Goal: Task Accomplishment & Management: Use online tool/utility

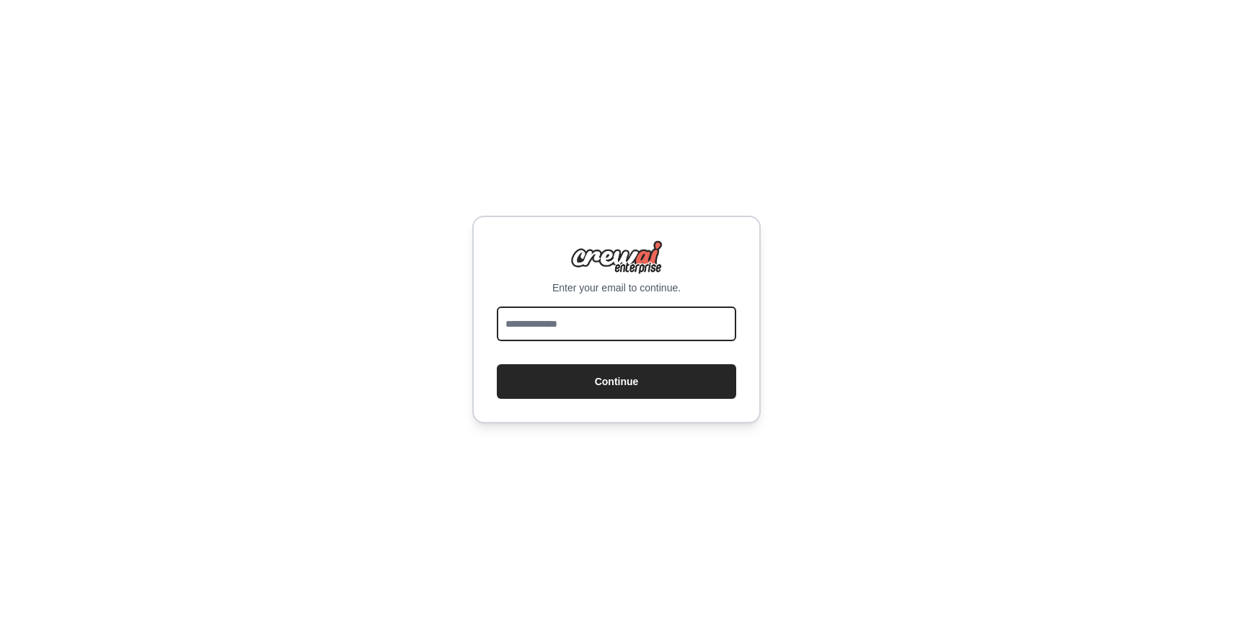
click at [628, 309] on input "email" at bounding box center [616, 323] width 239 height 35
type input "**********"
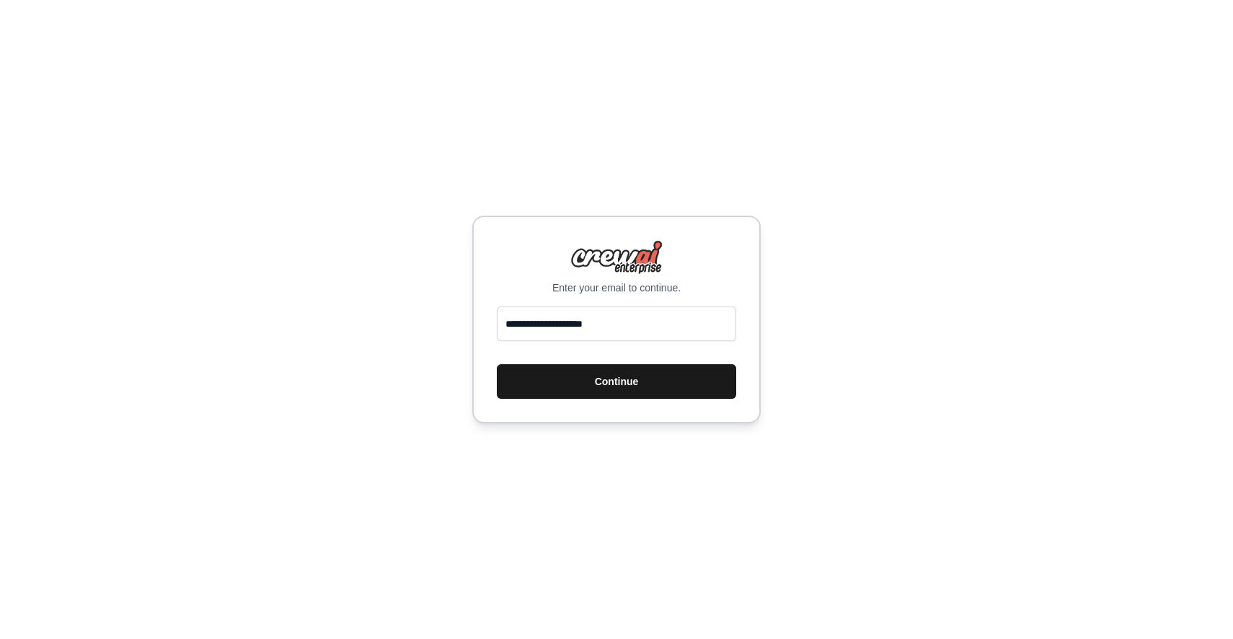
click at [620, 386] on button "Continue" at bounding box center [616, 381] width 239 height 35
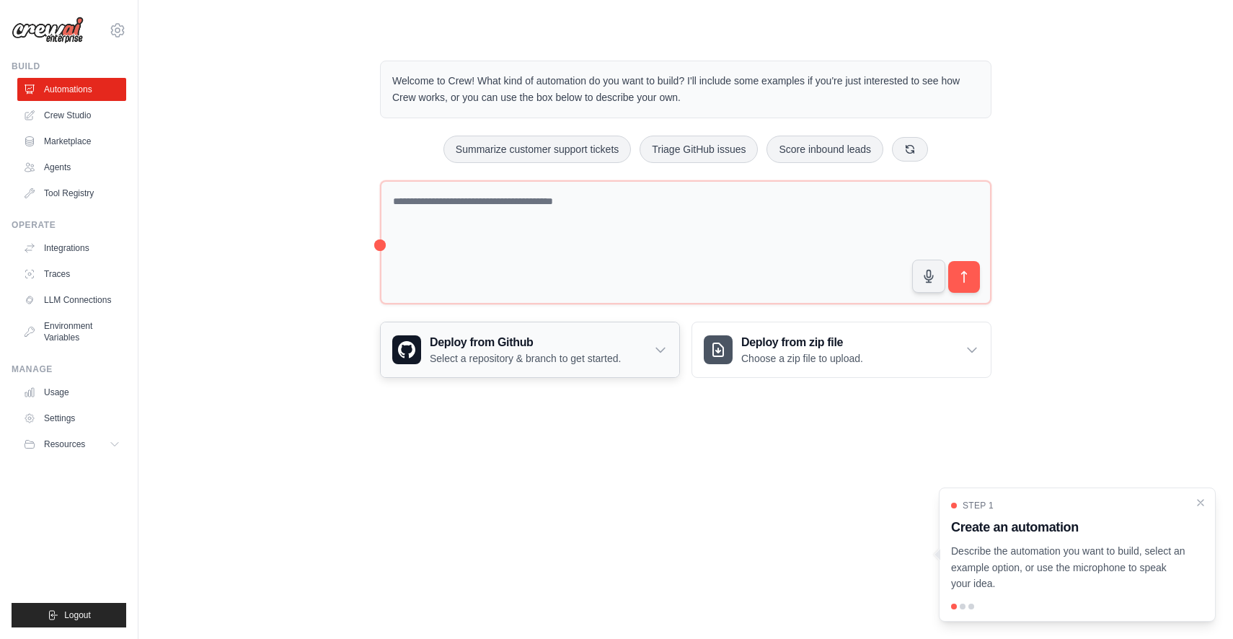
click at [582, 366] on div "Deploy from Github Select a repository & branch to get started." at bounding box center [530, 349] width 298 height 55
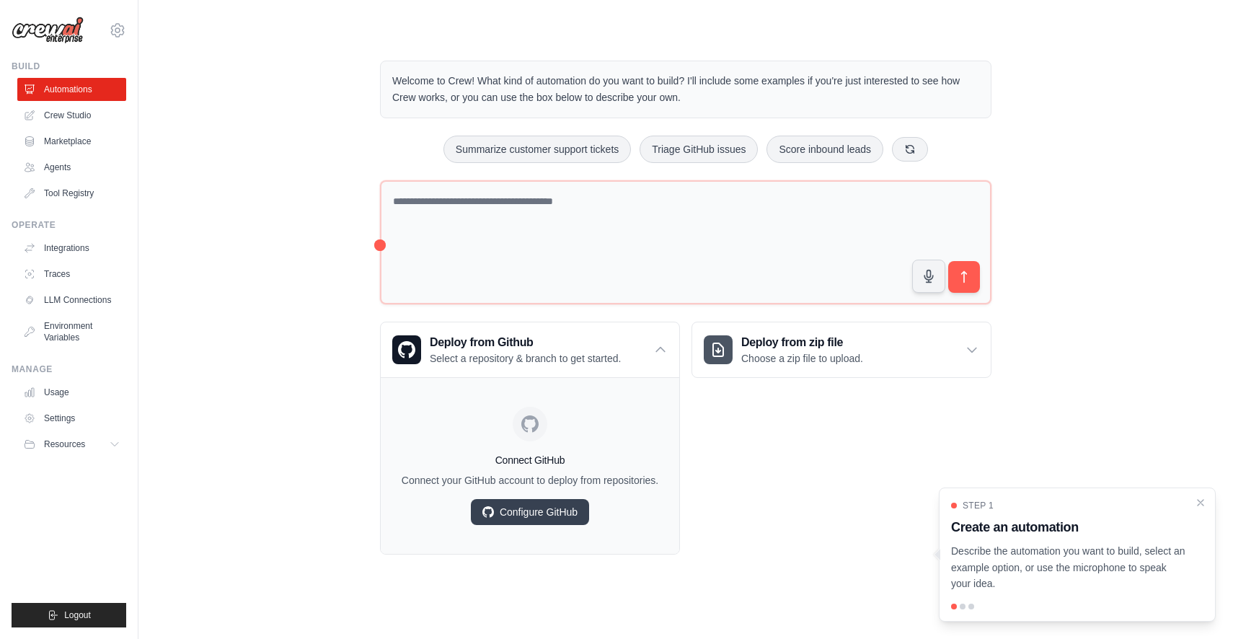
click at [779, 462] on div "Deploy from zip file Choose a zip file to upload. Upload a ZIP file containing …" at bounding box center [841, 437] width 300 height 233
click at [658, 383] on div "Connect GitHub Connect your GitHub account to deploy from repositories. Configu…" at bounding box center [530, 465] width 298 height 177
click at [656, 342] on icon at bounding box center [660, 349] width 14 height 14
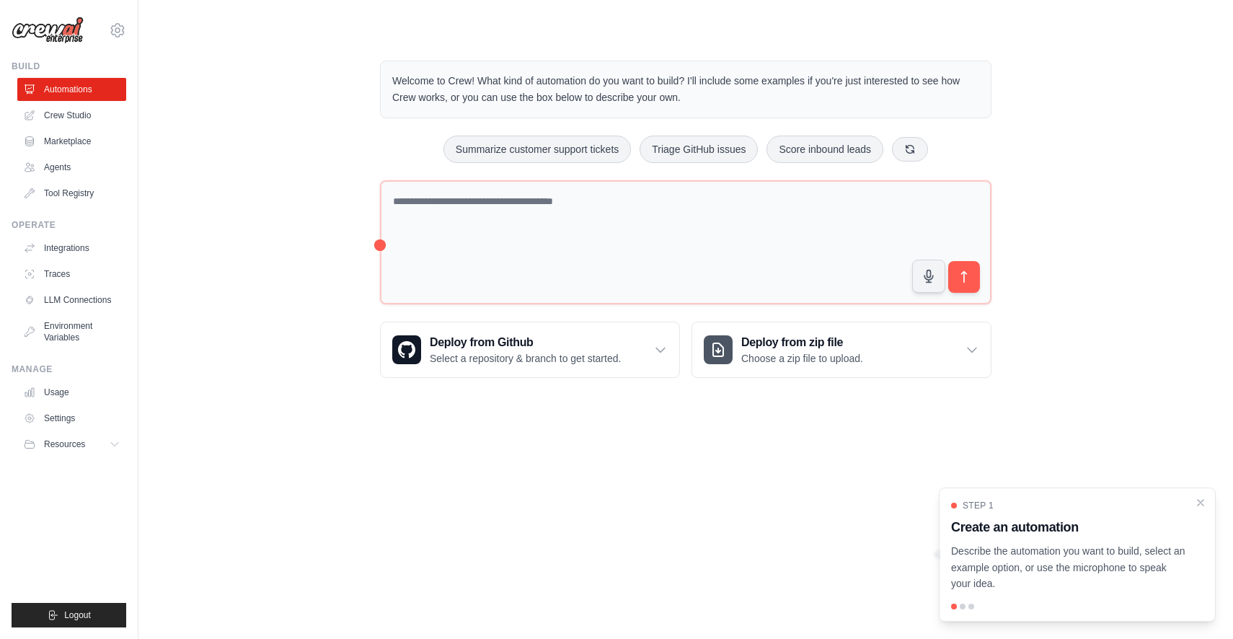
click at [81, 179] on ul "Automations Crew Studio Marketplace Agents Tool Registry" at bounding box center [71, 141] width 109 height 127
click at [81, 174] on link "Agents" at bounding box center [73, 167] width 109 height 23
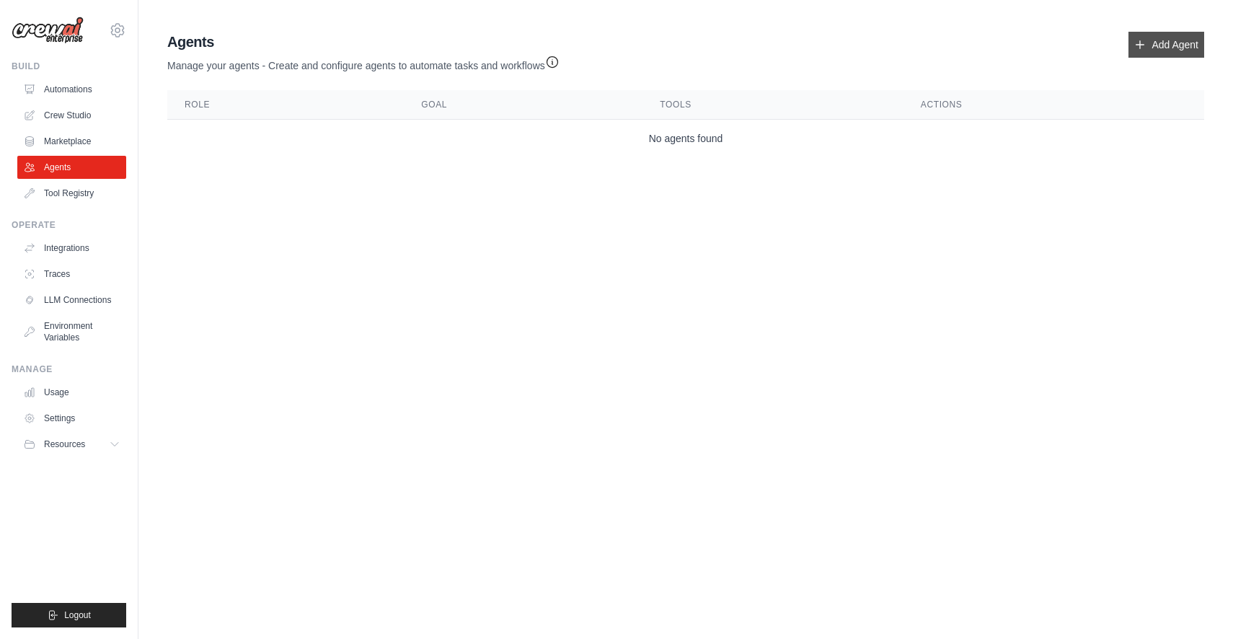
click at [1169, 37] on link "Add Agent" at bounding box center [1166, 45] width 76 height 26
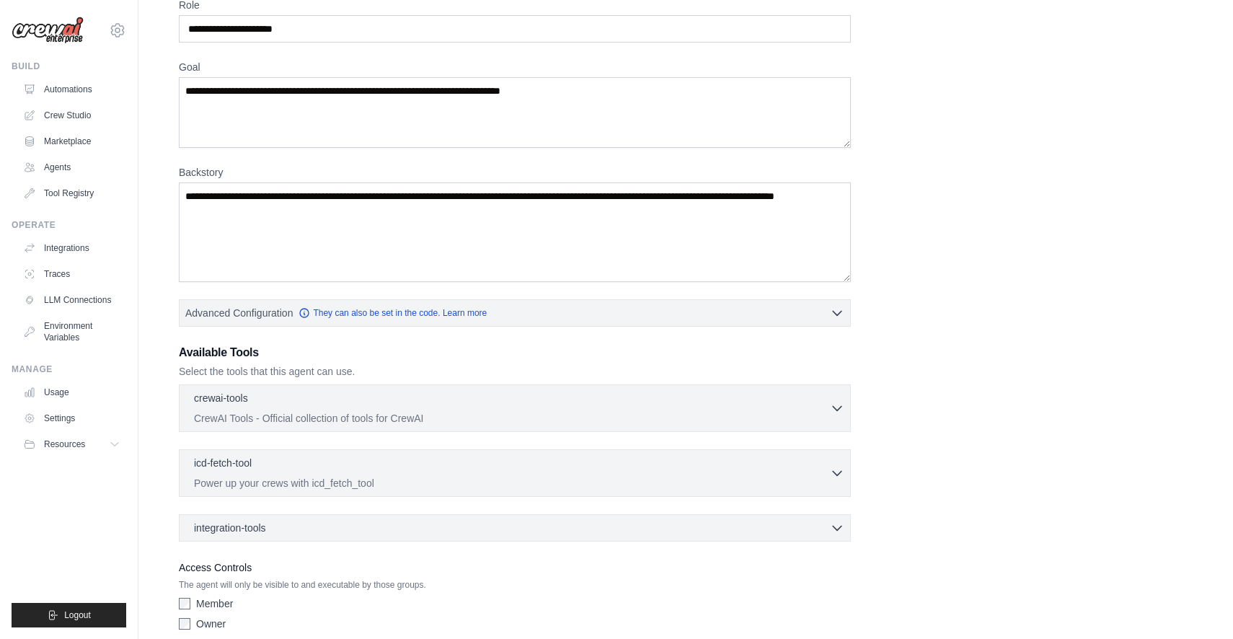
scroll to position [135, 0]
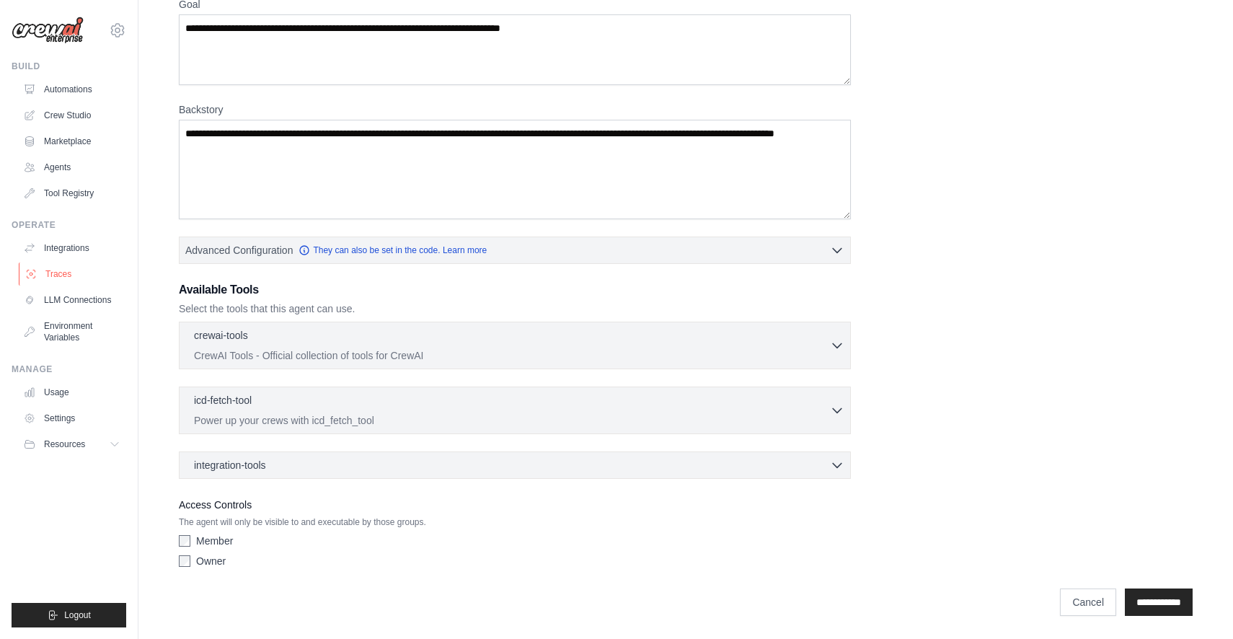
click at [60, 271] on link "Traces" at bounding box center [73, 273] width 109 height 23
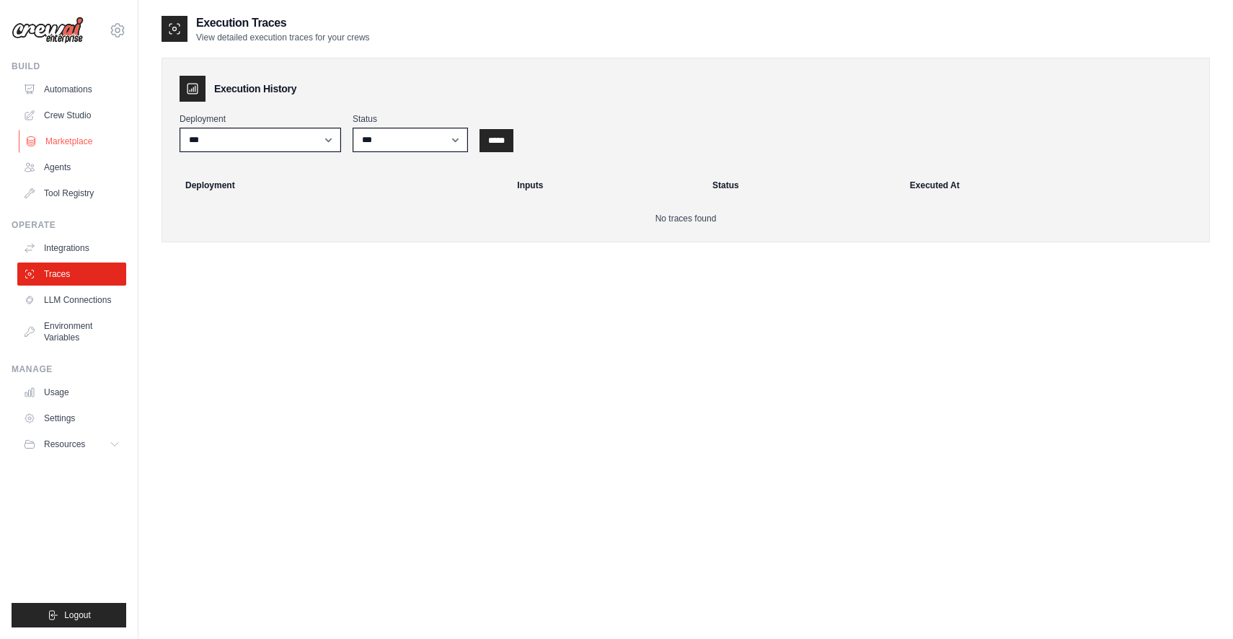
click at [78, 141] on link "Marketplace" at bounding box center [73, 141] width 109 height 23
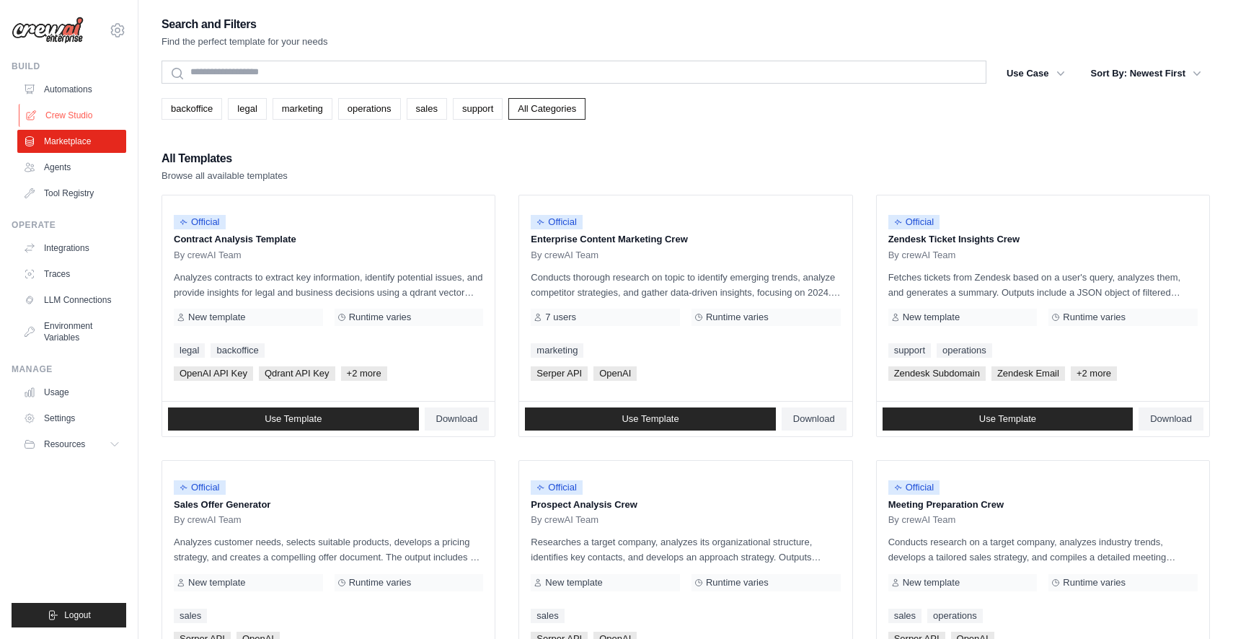
click at [69, 118] on link "Crew Studio" at bounding box center [73, 115] width 109 height 23
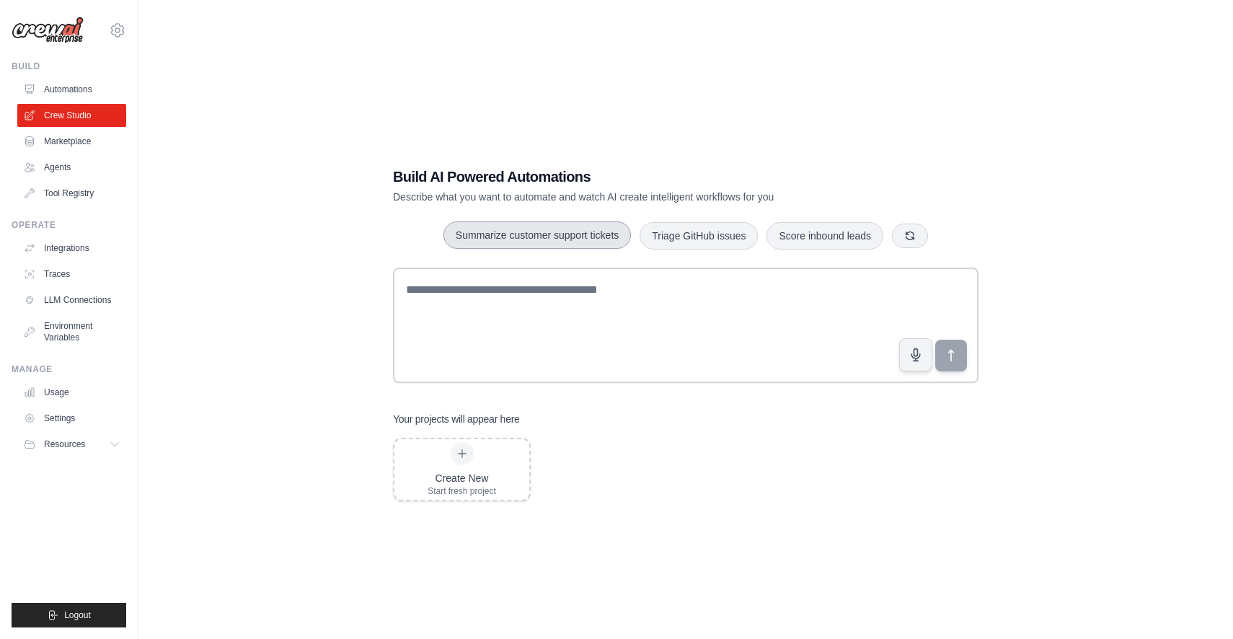
click at [538, 235] on button "Summarize customer support tickets" at bounding box center [536, 234] width 187 height 27
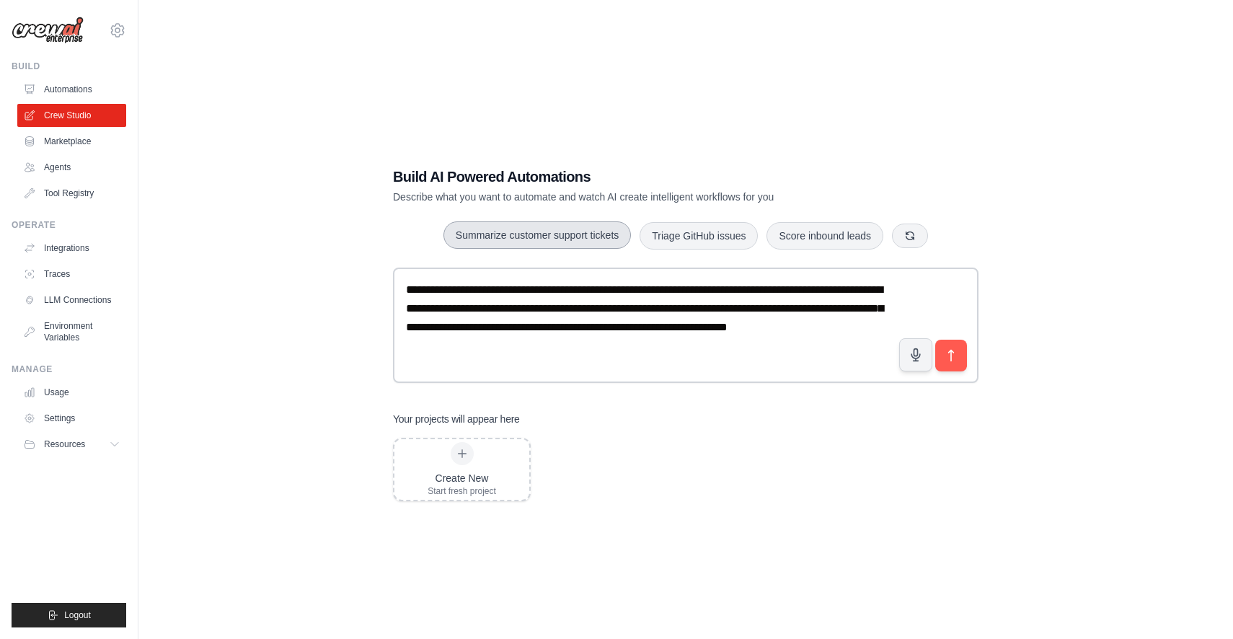
scroll to position [1, 0]
click at [687, 233] on button "Triage GitHub issues" at bounding box center [698, 234] width 118 height 27
click at [956, 355] on icon "submit" at bounding box center [951, 354] width 15 height 15
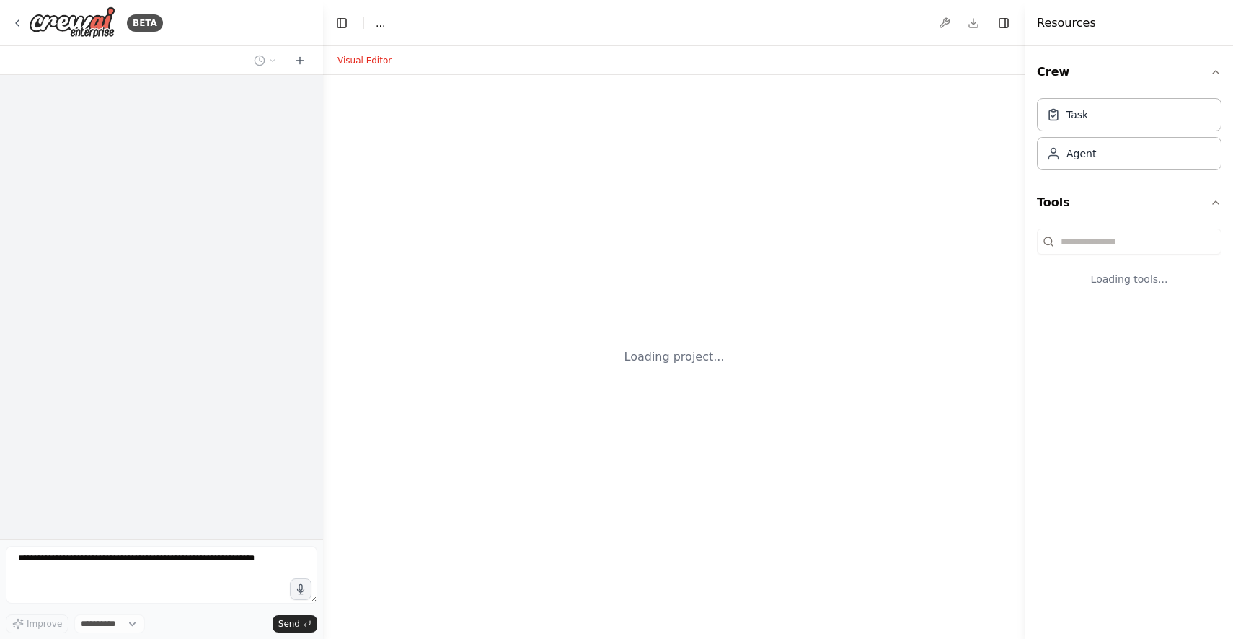
select select "****"
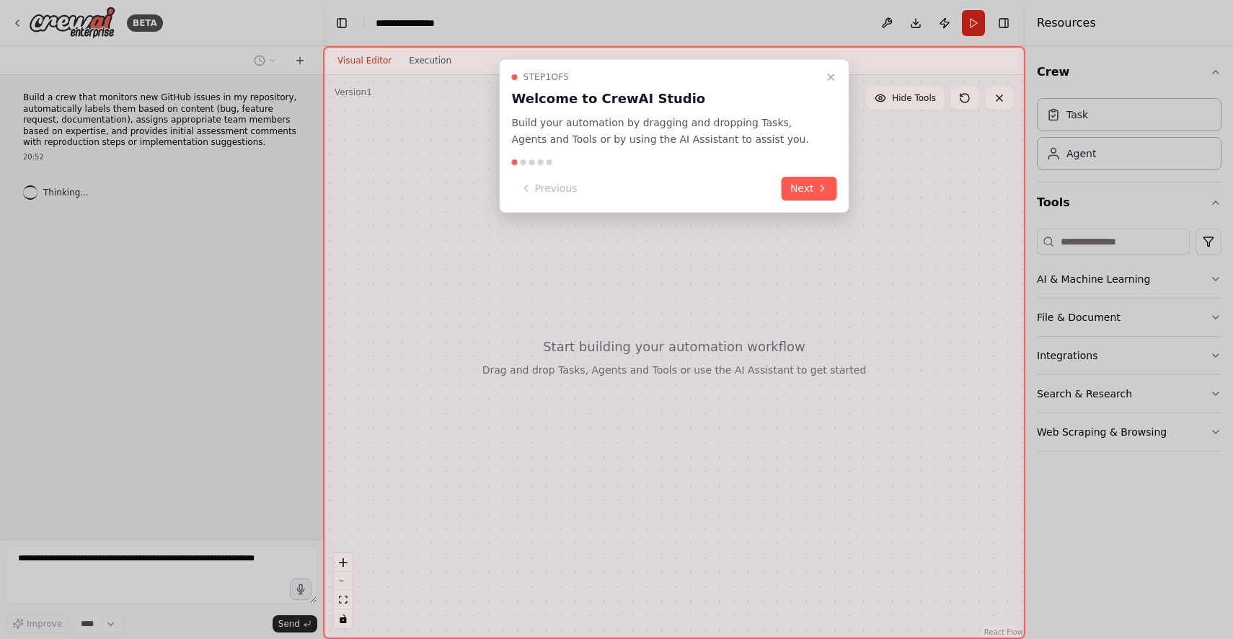
click at [863, 181] on div "Step 1 of 5 Welcome to CrewAI Studio Build your automation by dragging and drop…" at bounding box center [674, 342] width 702 height 593
click at [832, 181] on button "Next" at bounding box center [809, 189] width 56 height 24
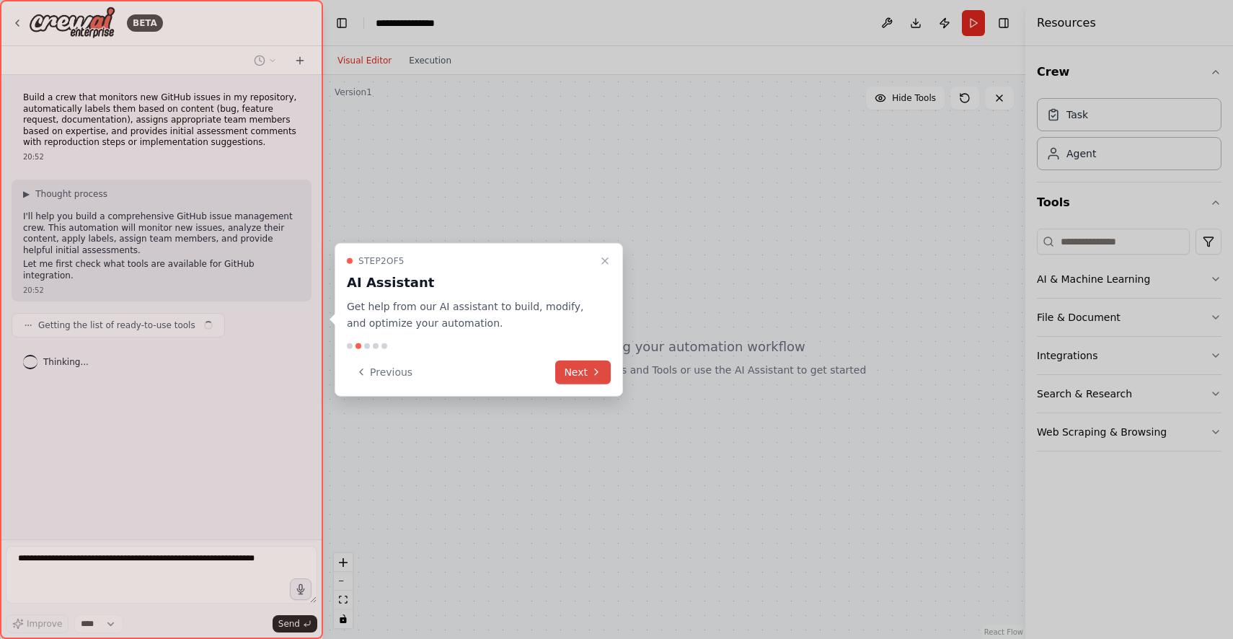
click at [588, 370] on button "Next" at bounding box center [583, 372] width 56 height 24
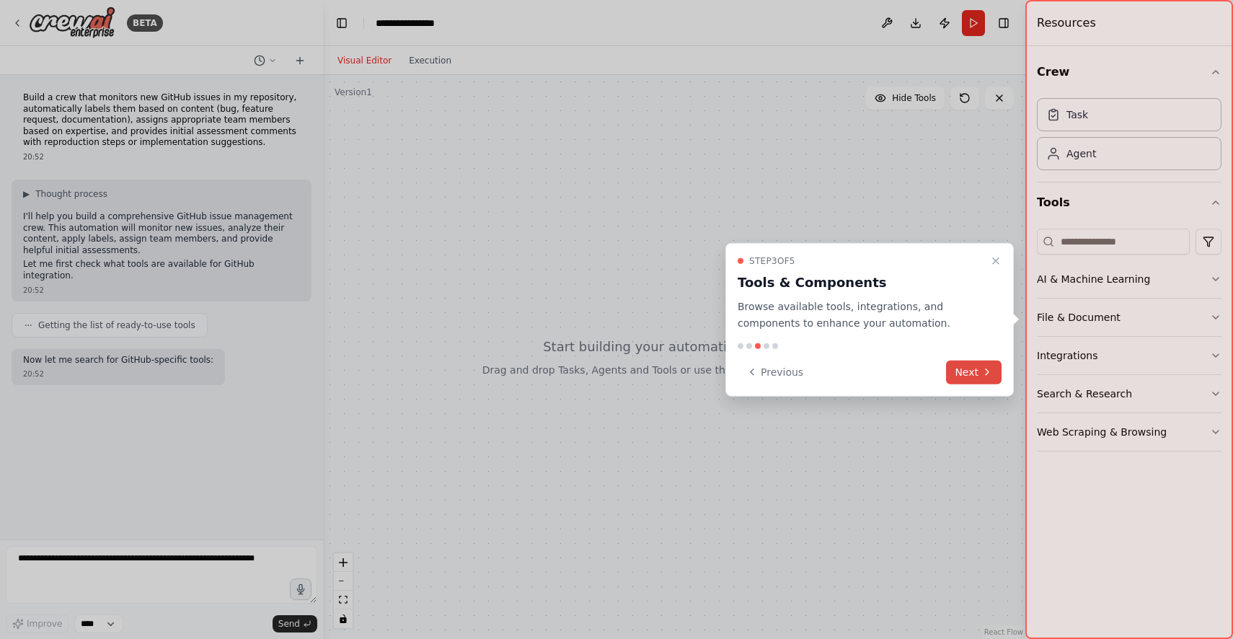
click at [973, 371] on button "Next" at bounding box center [974, 372] width 56 height 24
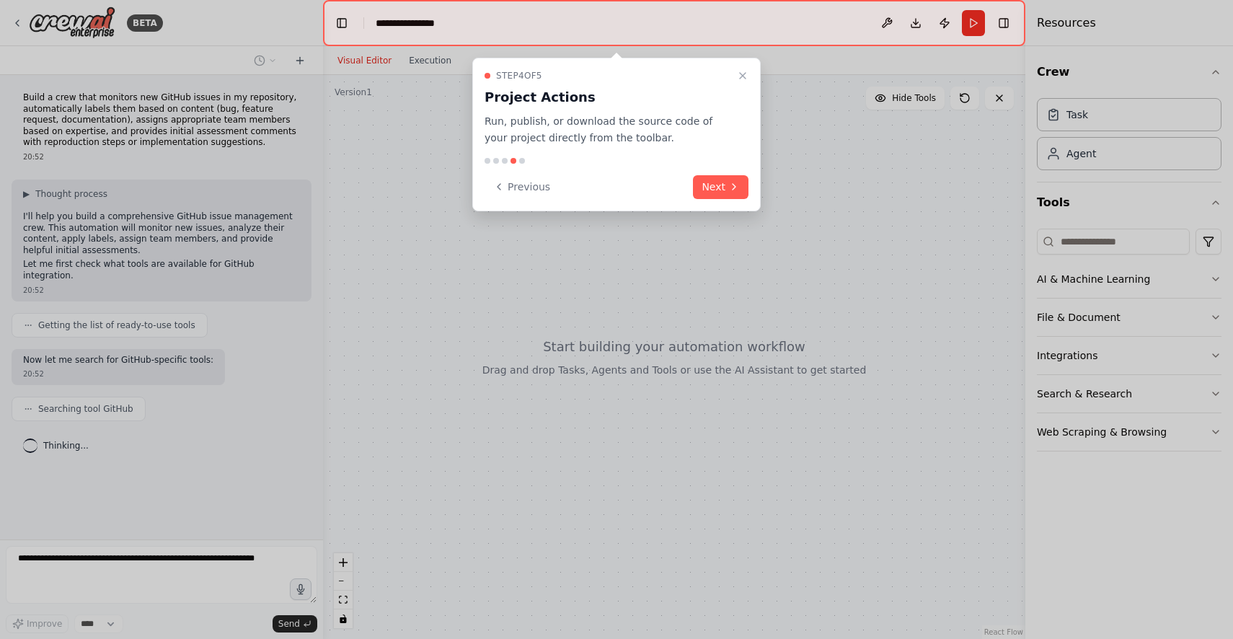
click at [707, 169] on div "Step 4 of 5 Project Actions Run, publish, or download the source code of your p…" at bounding box center [616, 135] width 288 height 154
click at [694, 154] on div "Step 4 of 5 Project Actions Run, publish, or download the source code of your p…" at bounding box center [616, 135] width 288 height 154
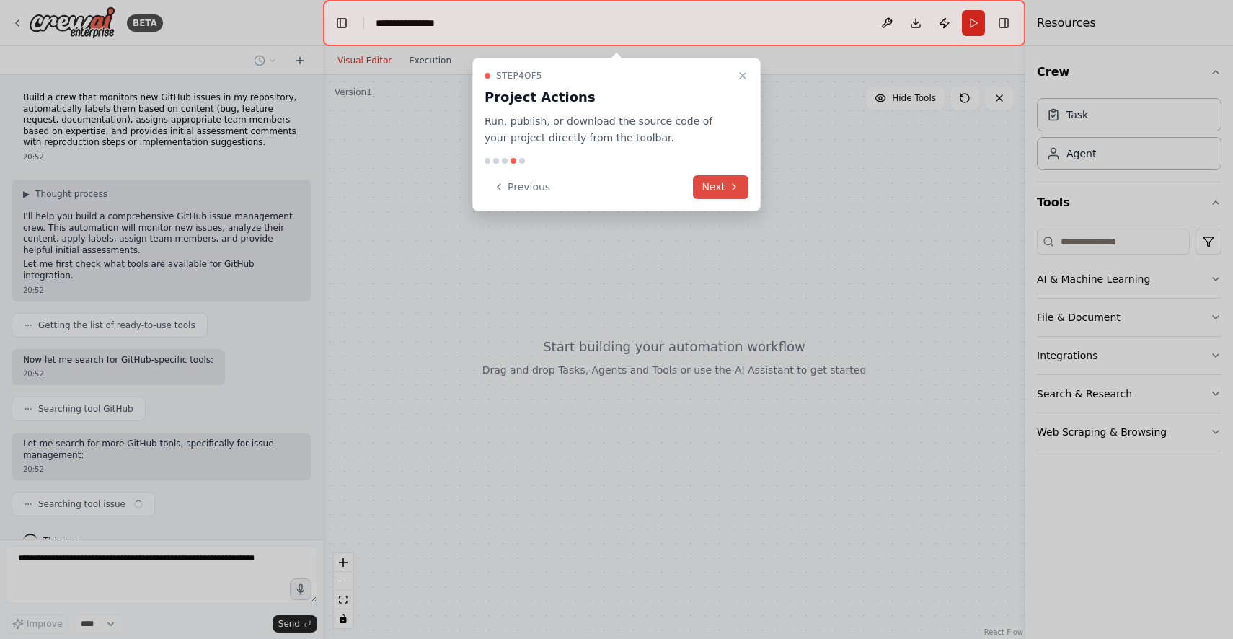
click at [719, 179] on button "Next" at bounding box center [721, 187] width 56 height 24
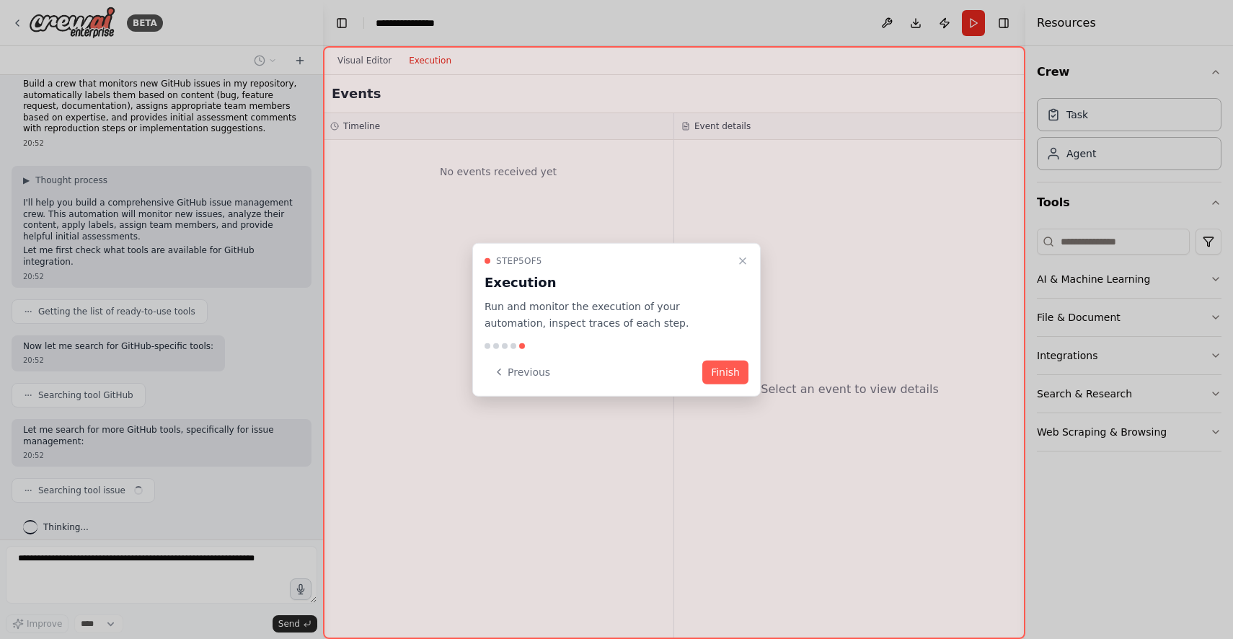
click at [719, 187] on div at bounding box center [674, 342] width 702 height 593
click at [728, 365] on button "Finish" at bounding box center [725, 372] width 46 height 24
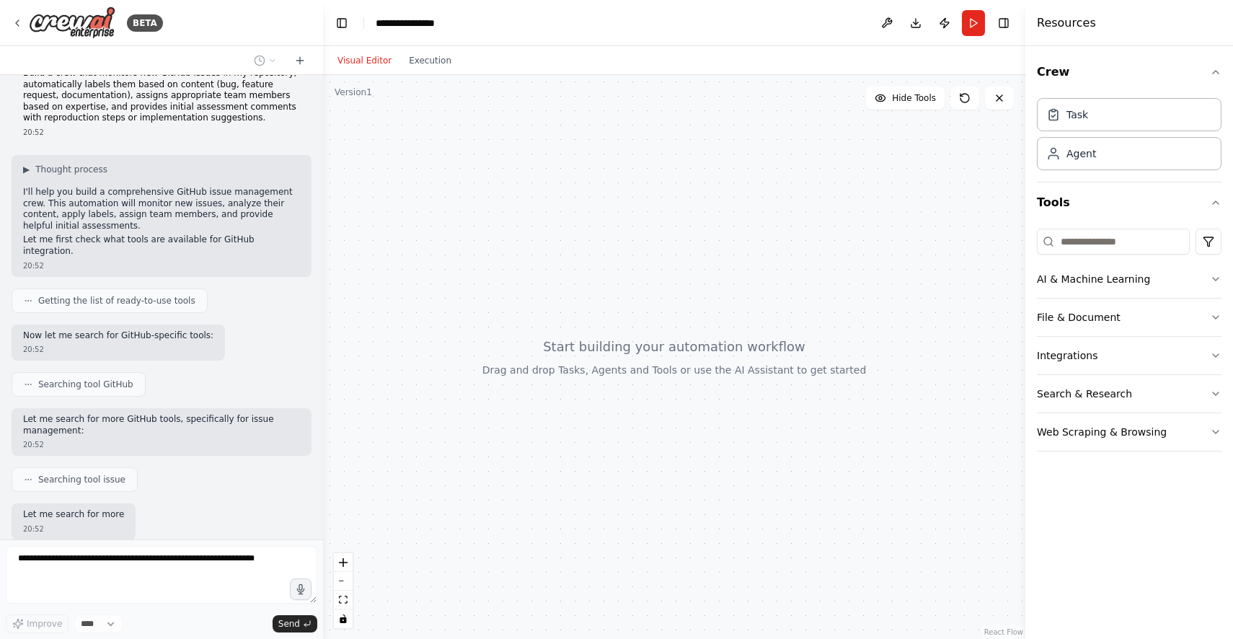
scroll to position [98, 0]
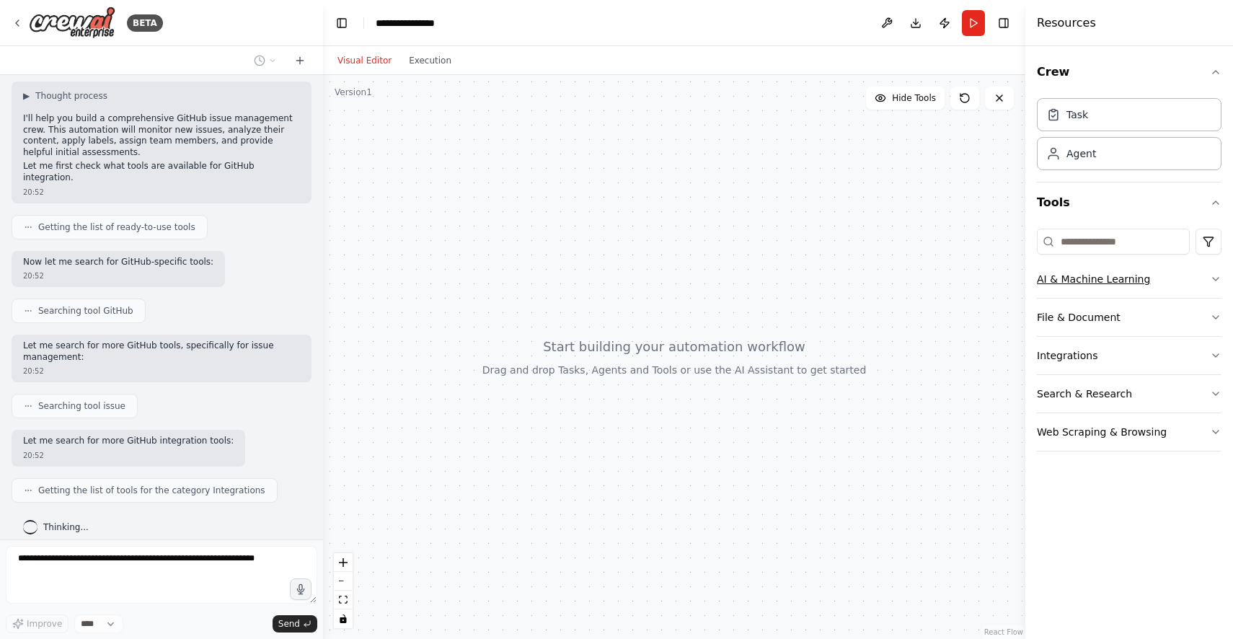
click at [1216, 280] on icon "button" at bounding box center [1215, 279] width 6 height 3
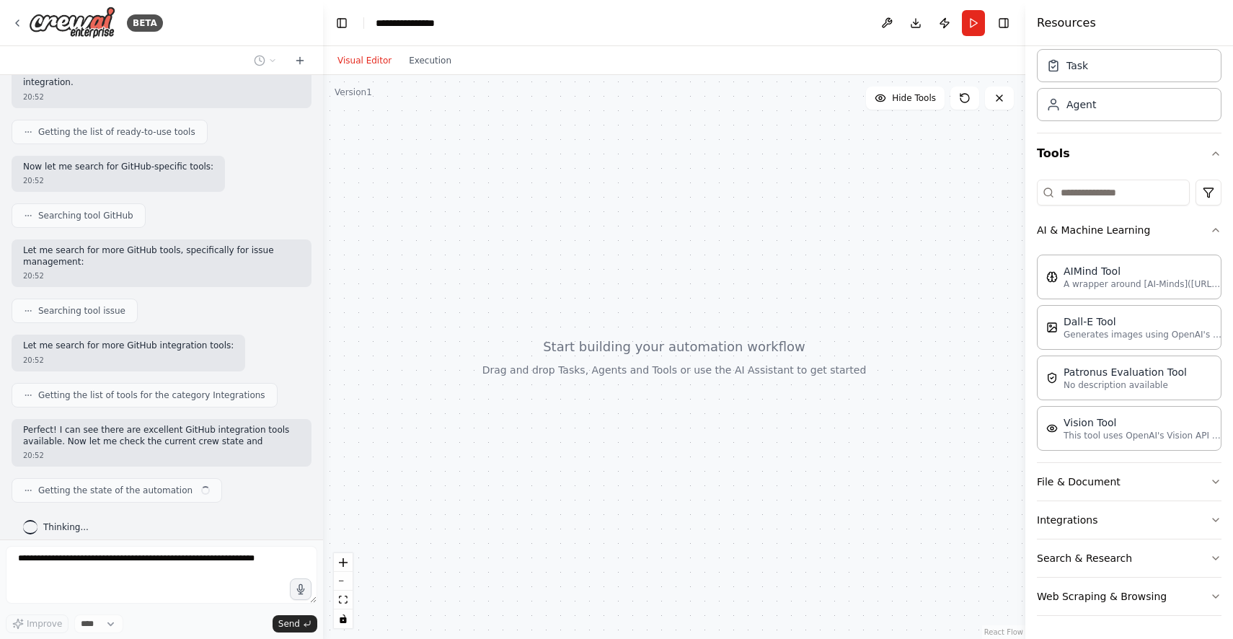
scroll to position [205, 0]
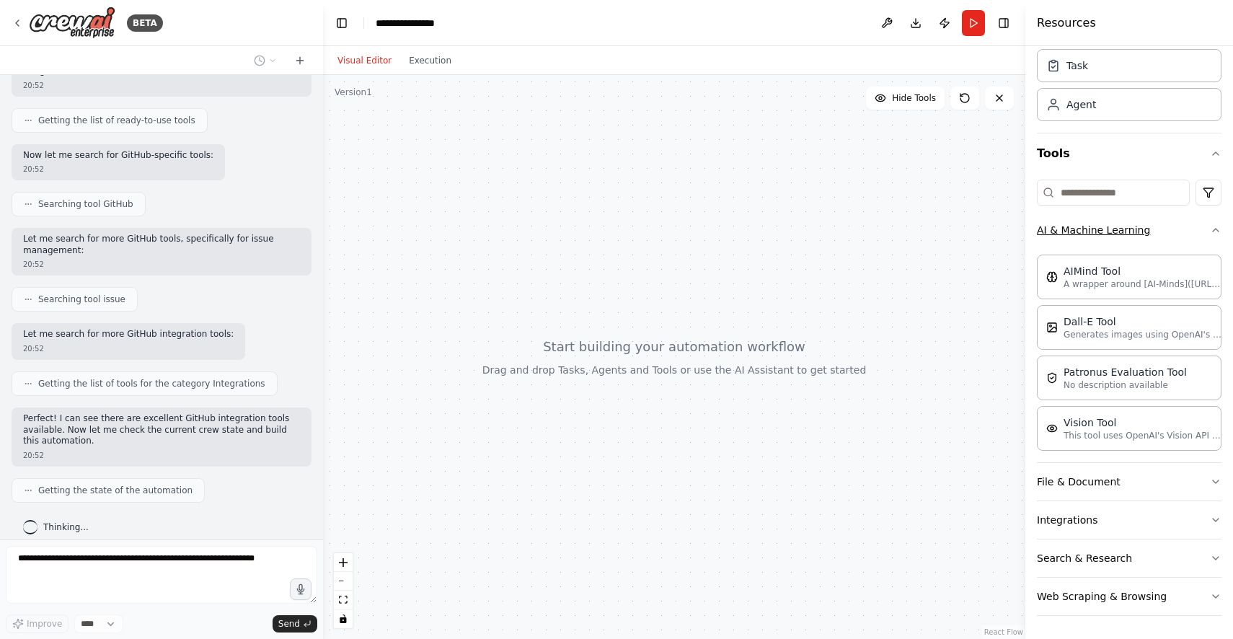
click at [1215, 230] on icon "button" at bounding box center [1216, 230] width 12 height 12
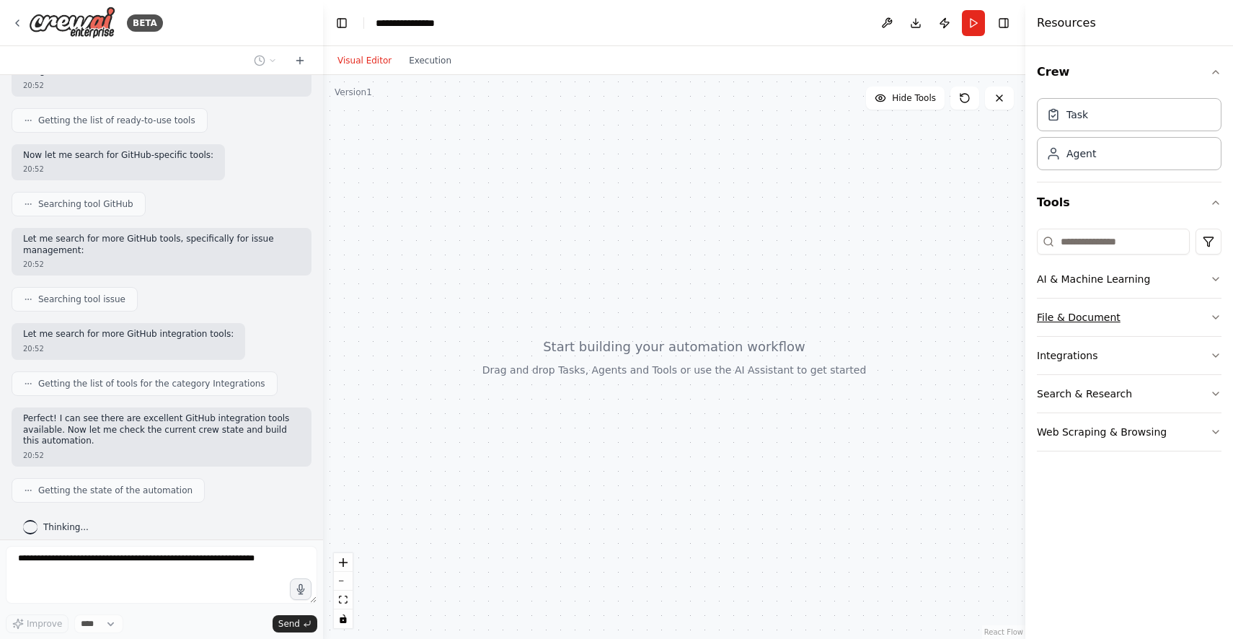
click at [1207, 322] on button "File & Document" at bounding box center [1129, 316] width 185 height 37
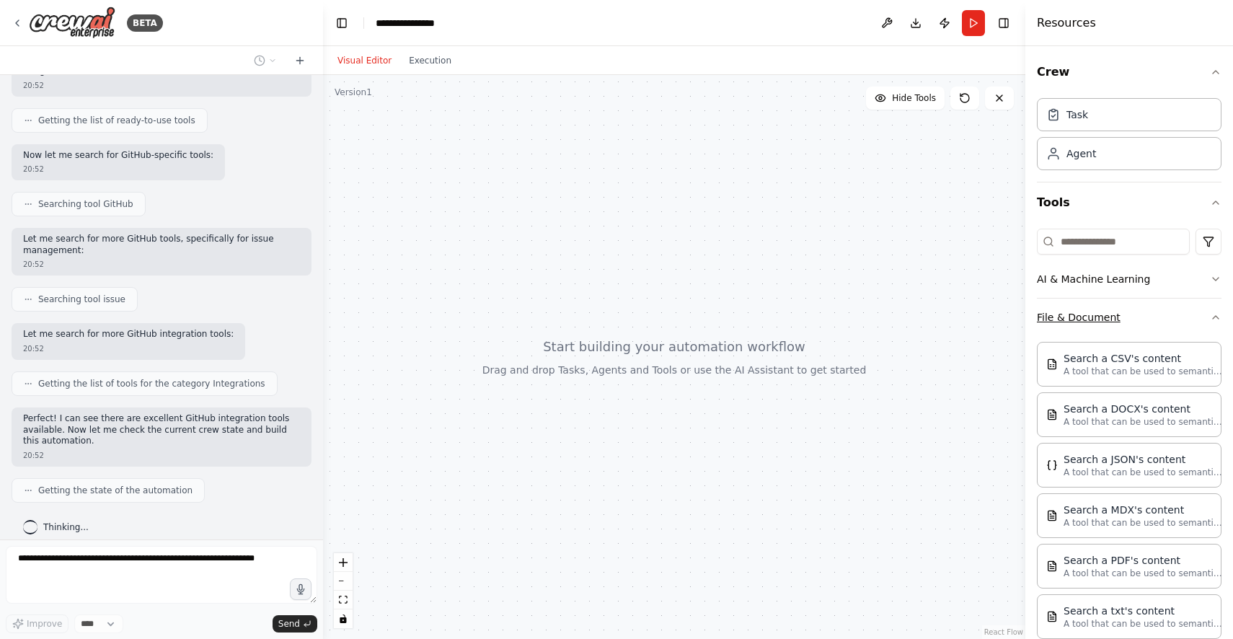
click at [1207, 322] on button "File & Document" at bounding box center [1129, 316] width 185 height 37
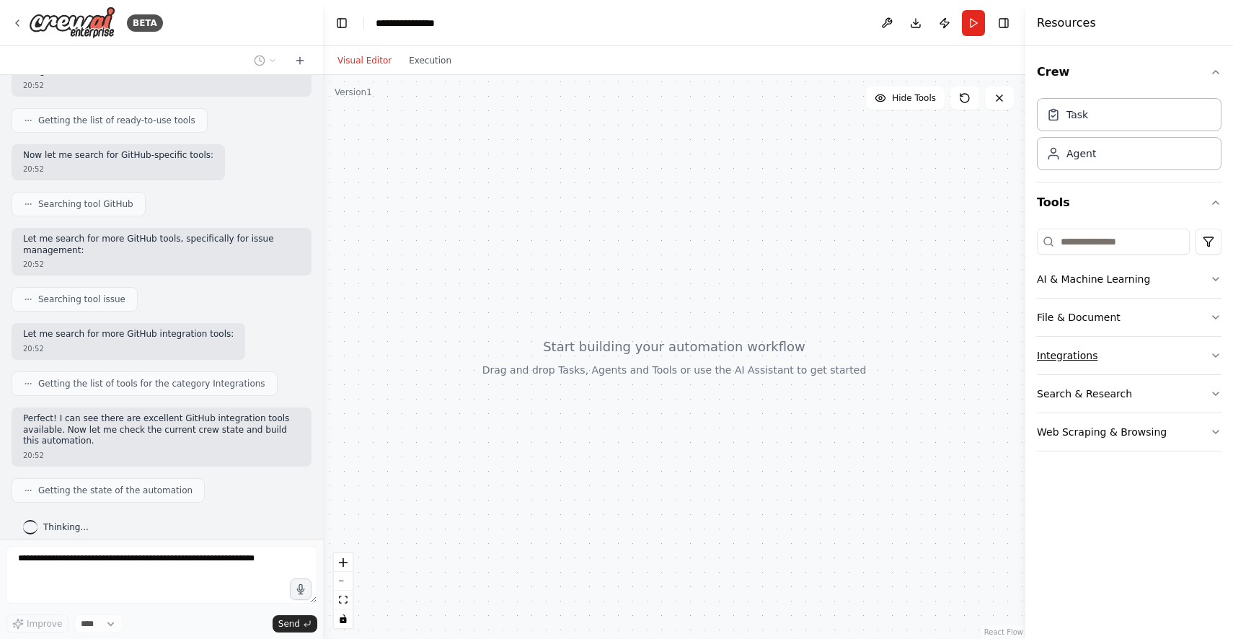
click at [1196, 370] on button "Integrations" at bounding box center [1129, 355] width 185 height 37
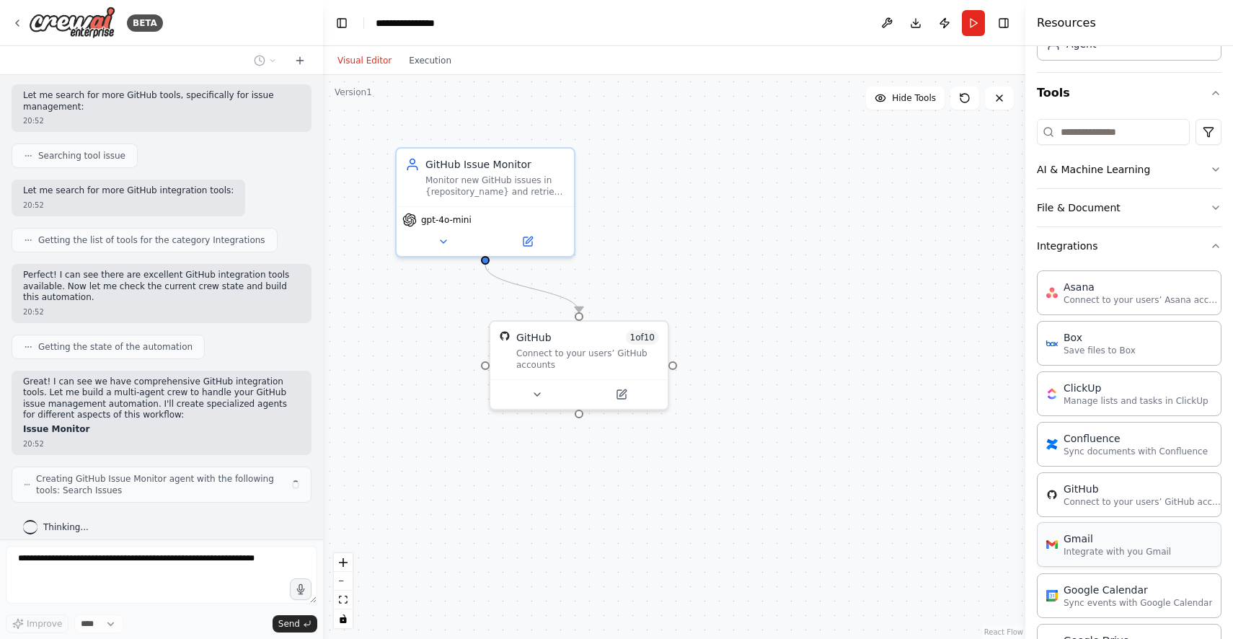
scroll to position [105, 0]
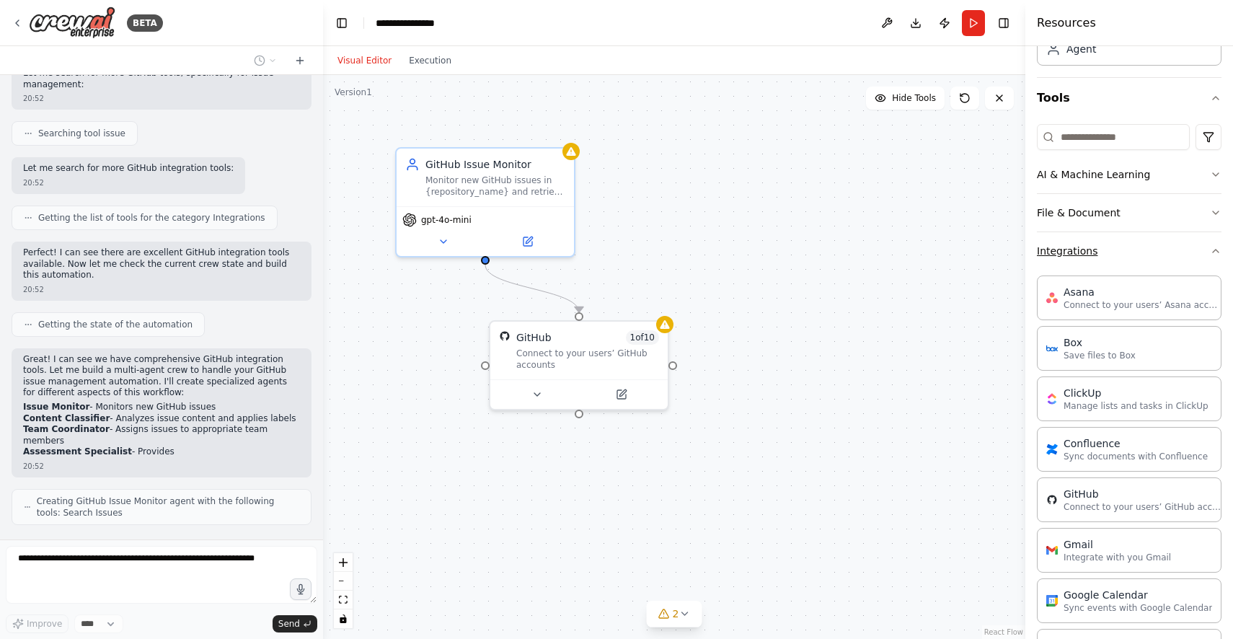
click at [1189, 266] on button "Integrations" at bounding box center [1129, 250] width 185 height 37
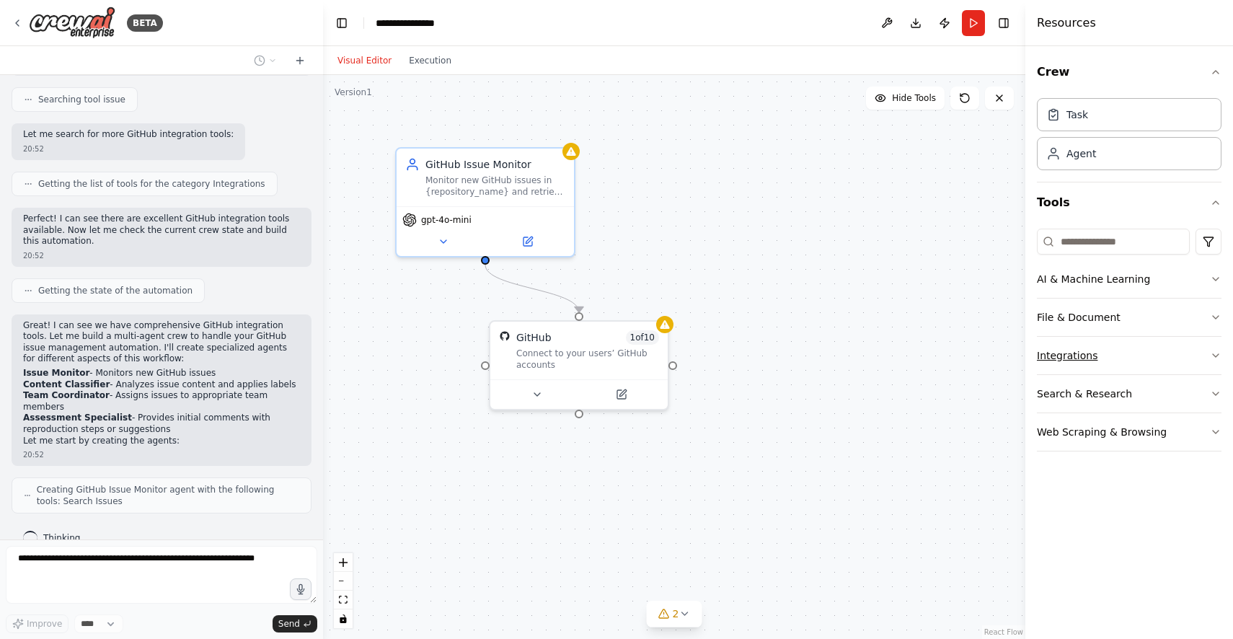
scroll to position [452, 0]
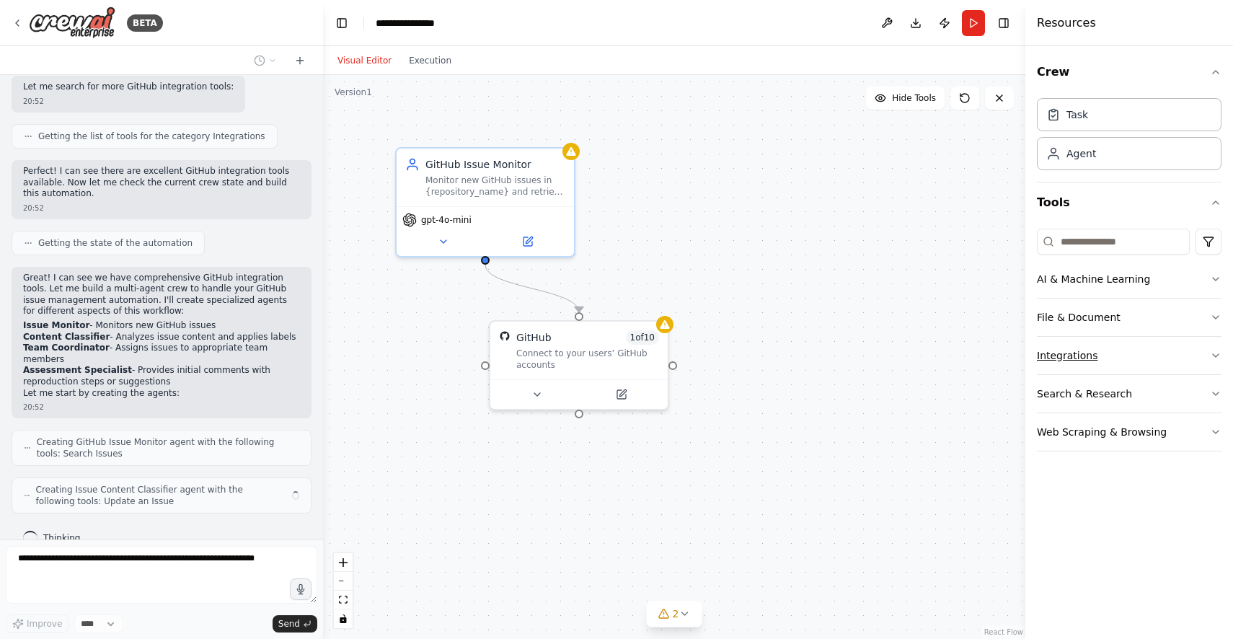
click at [1210, 357] on icon "button" at bounding box center [1216, 356] width 12 height 12
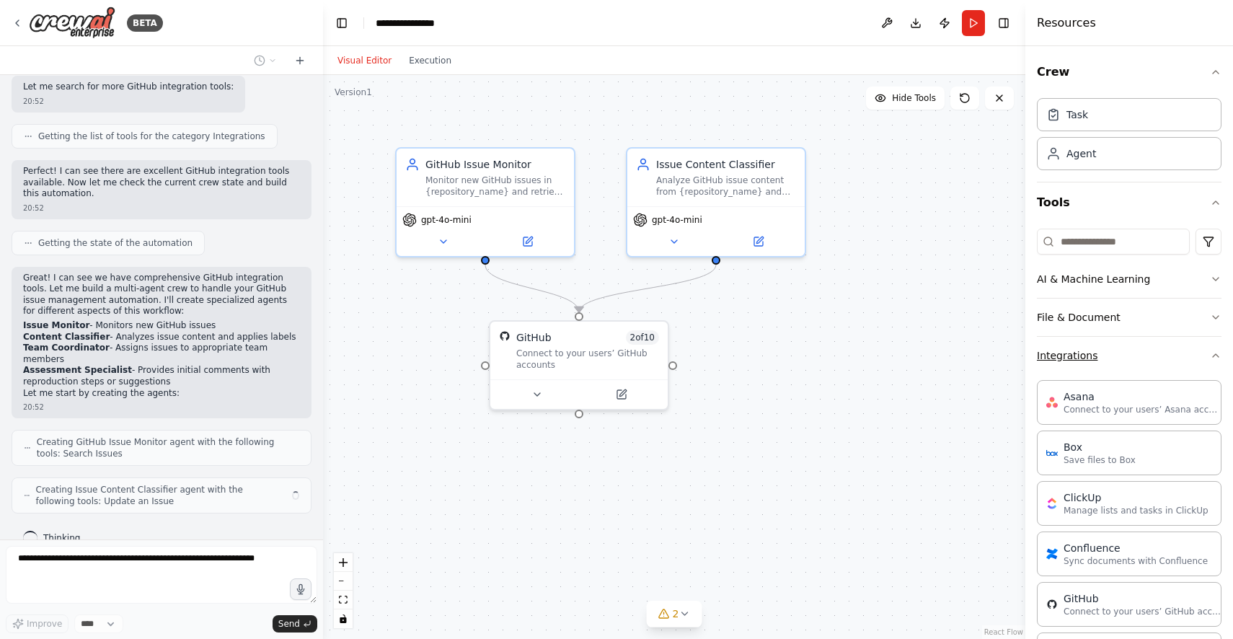
click at [1210, 357] on icon "button" at bounding box center [1216, 356] width 12 height 12
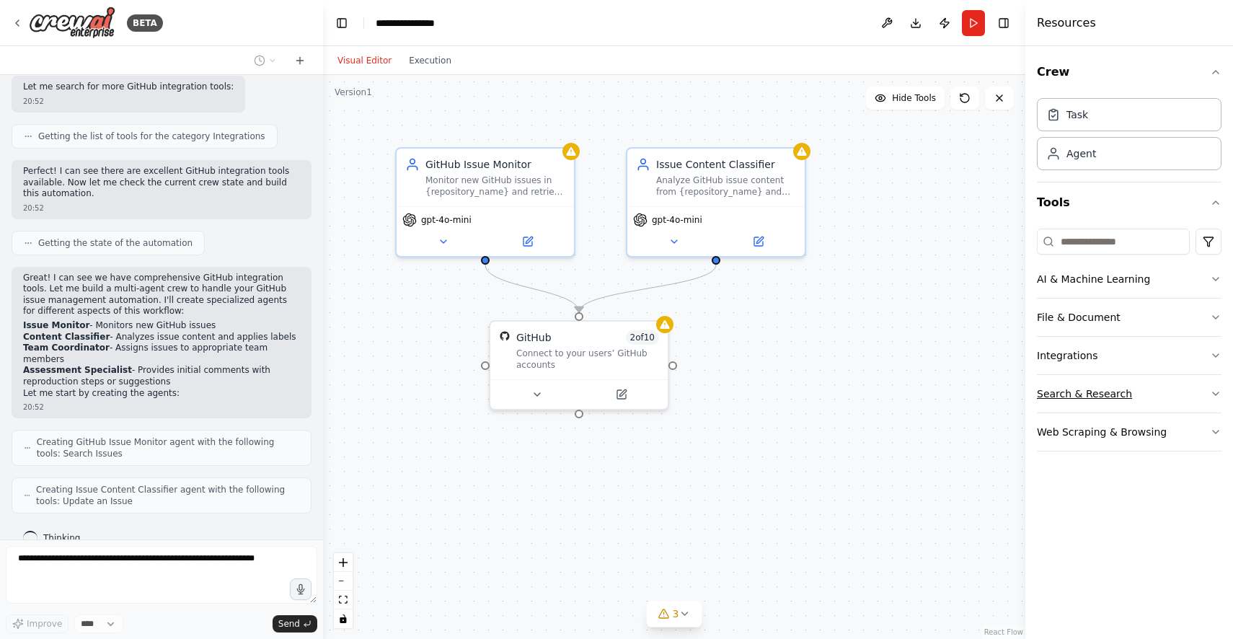
click at [1212, 399] on icon "button" at bounding box center [1216, 394] width 12 height 12
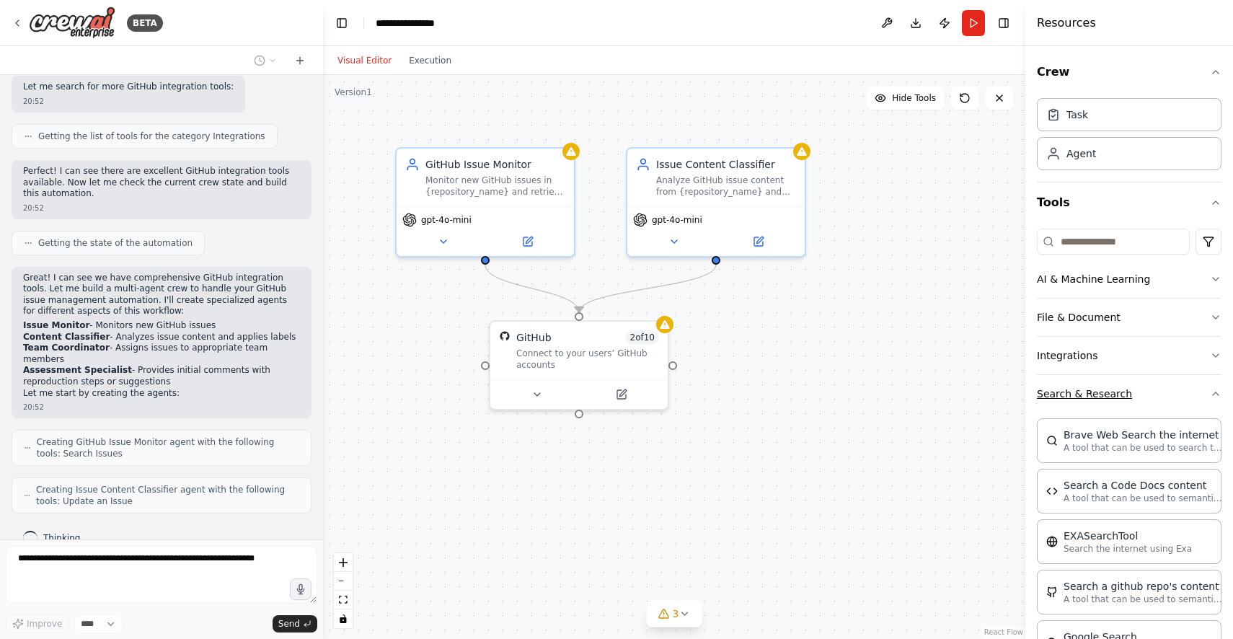
click at [1202, 386] on button "Search & Research" at bounding box center [1129, 393] width 185 height 37
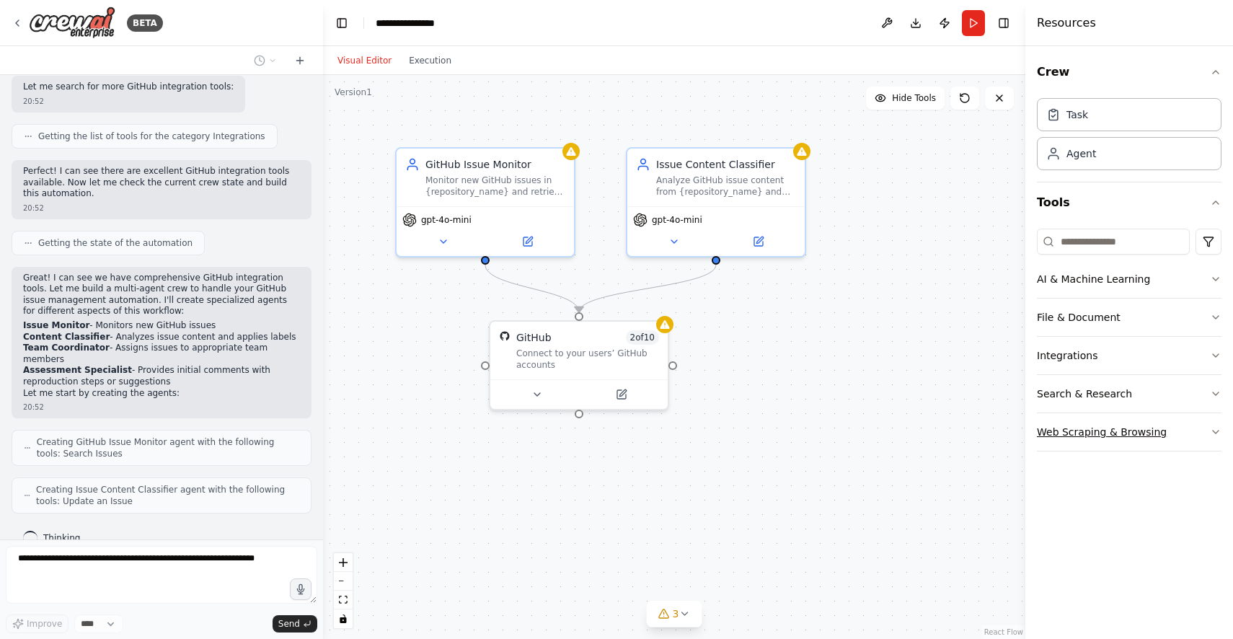
click at [1205, 433] on button "Web Scraping & Browsing" at bounding box center [1129, 431] width 185 height 37
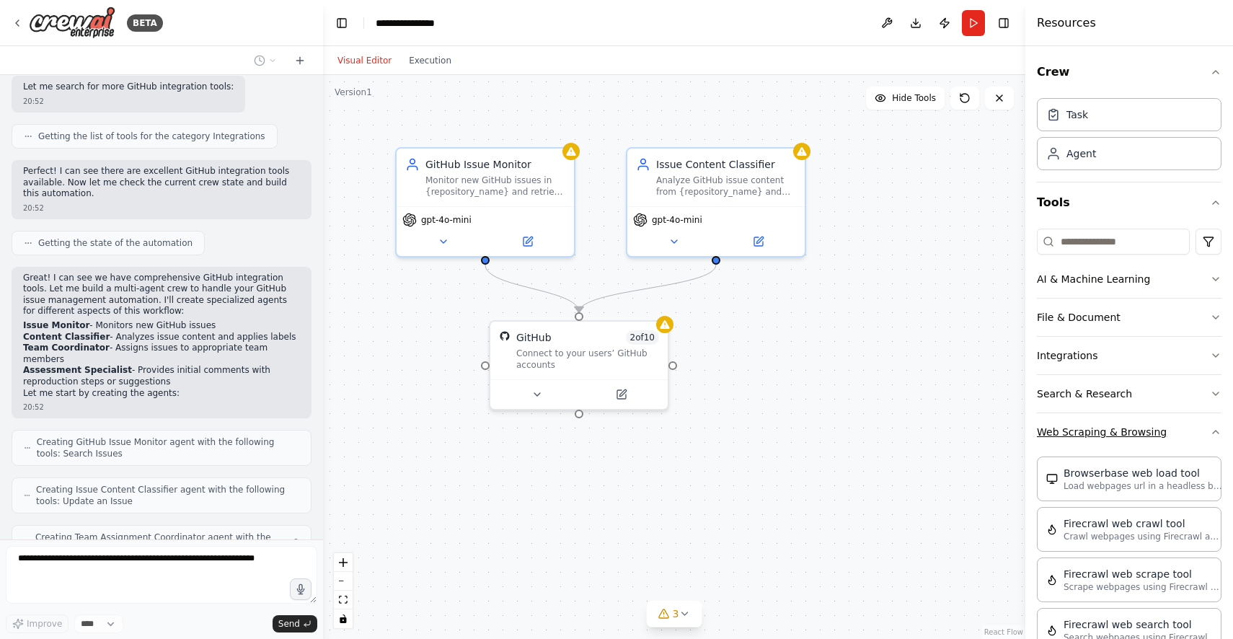
scroll to position [500, 0]
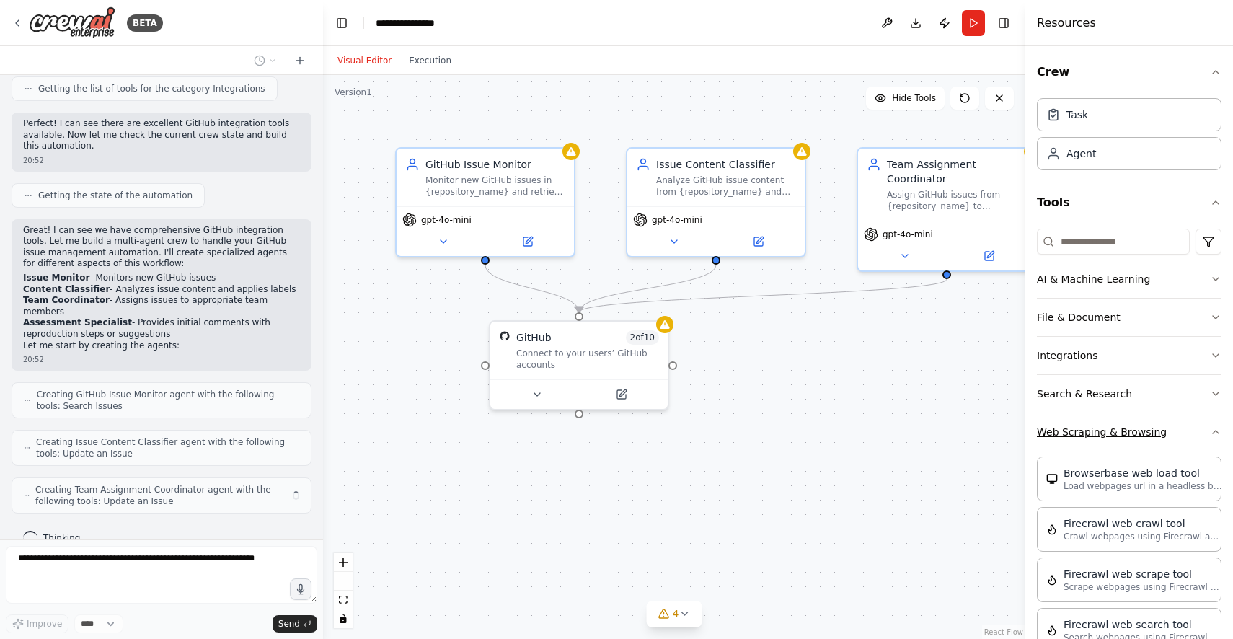
click at [1207, 435] on button "Web Scraping & Browsing" at bounding box center [1129, 431] width 185 height 37
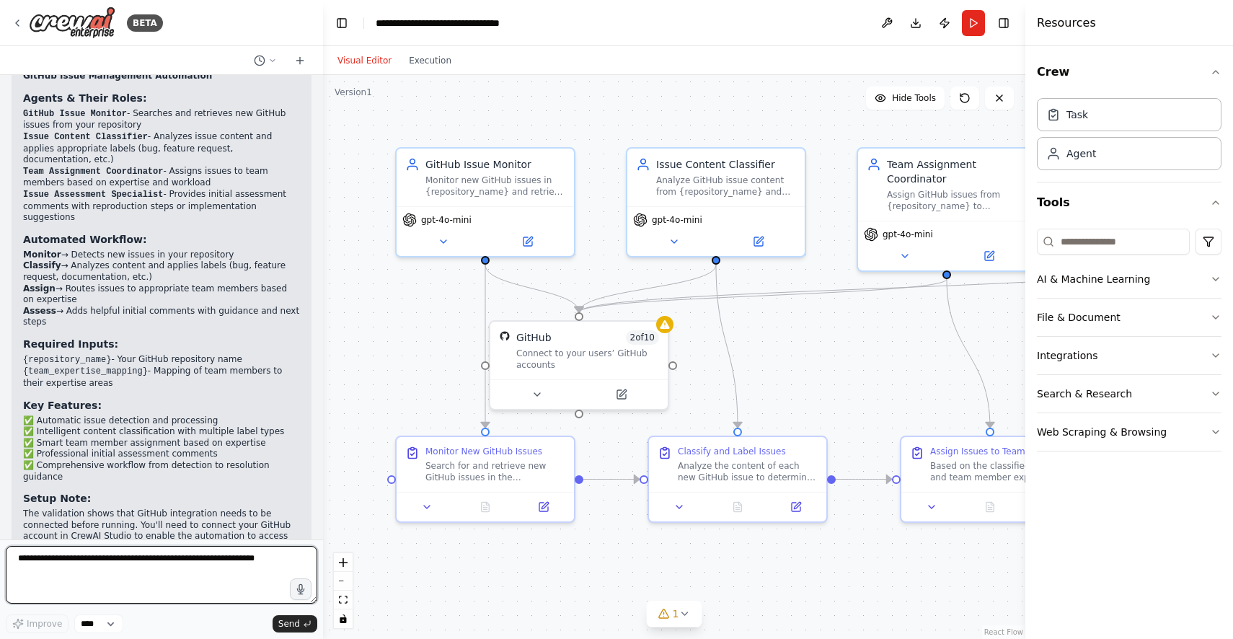
scroll to position [1367, 0]
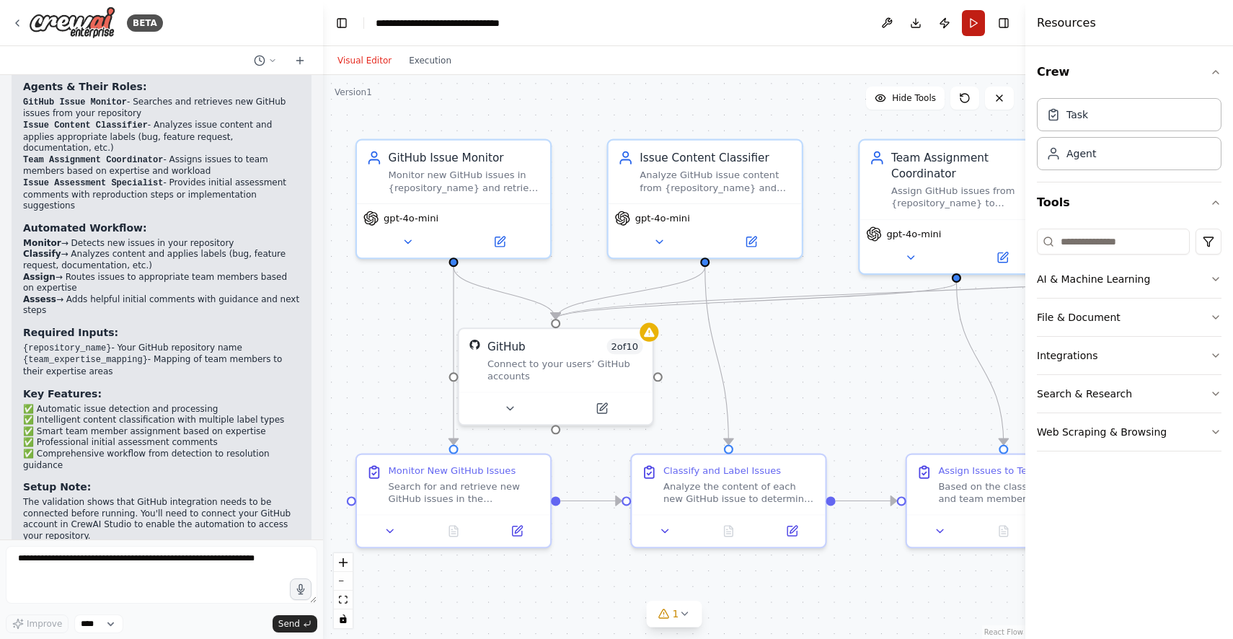
click at [977, 16] on button "Run" at bounding box center [973, 23] width 23 height 26
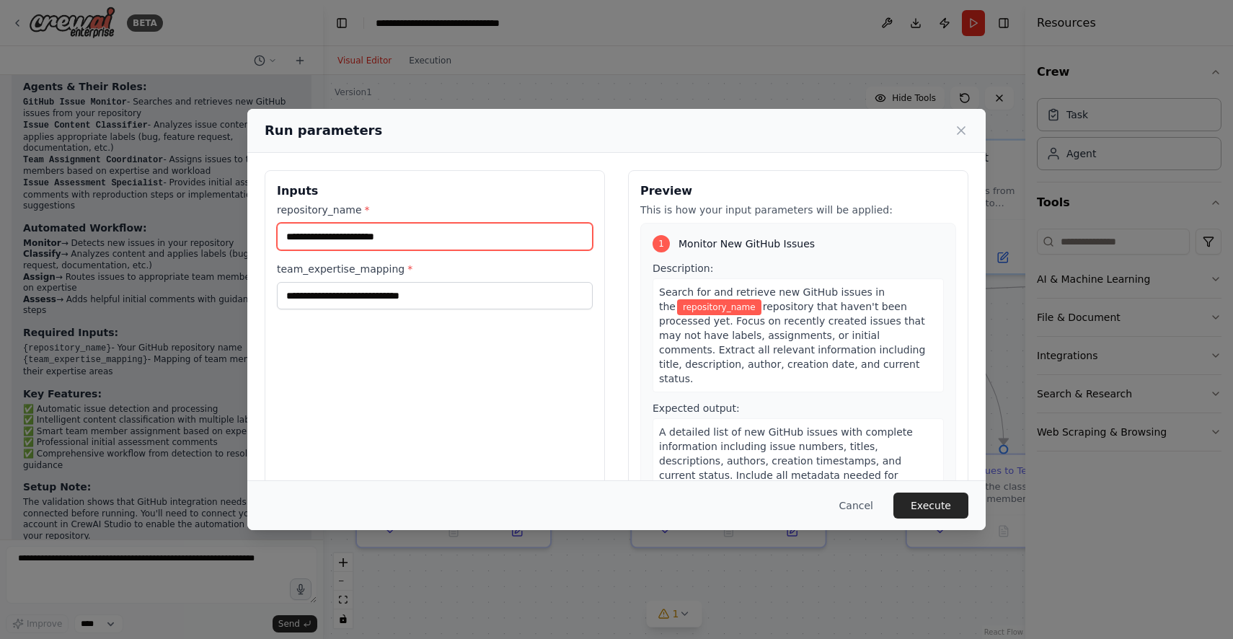
click at [515, 239] on input "repository_name *" at bounding box center [435, 236] width 316 height 27
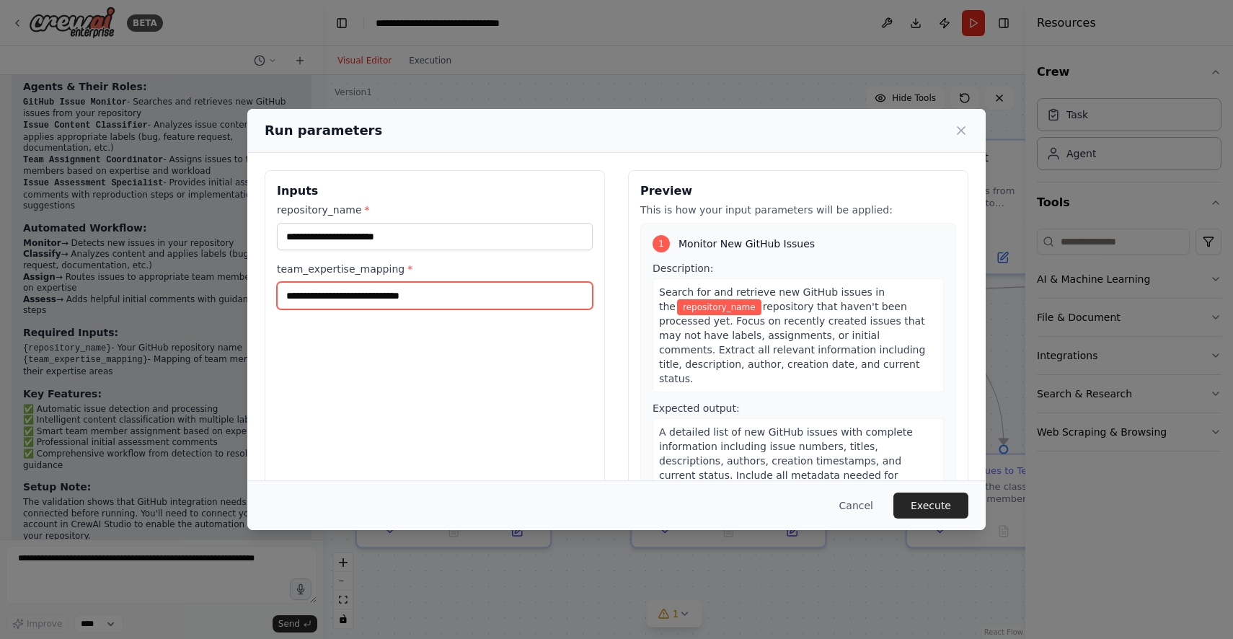
click at [518, 303] on input "team_expertise_mapping *" at bounding box center [435, 295] width 316 height 27
click at [482, 309] on div "team_expertise_mapping *" at bounding box center [435, 286] width 316 height 48
click at [482, 301] on input "team_expertise_mapping *" at bounding box center [435, 295] width 316 height 27
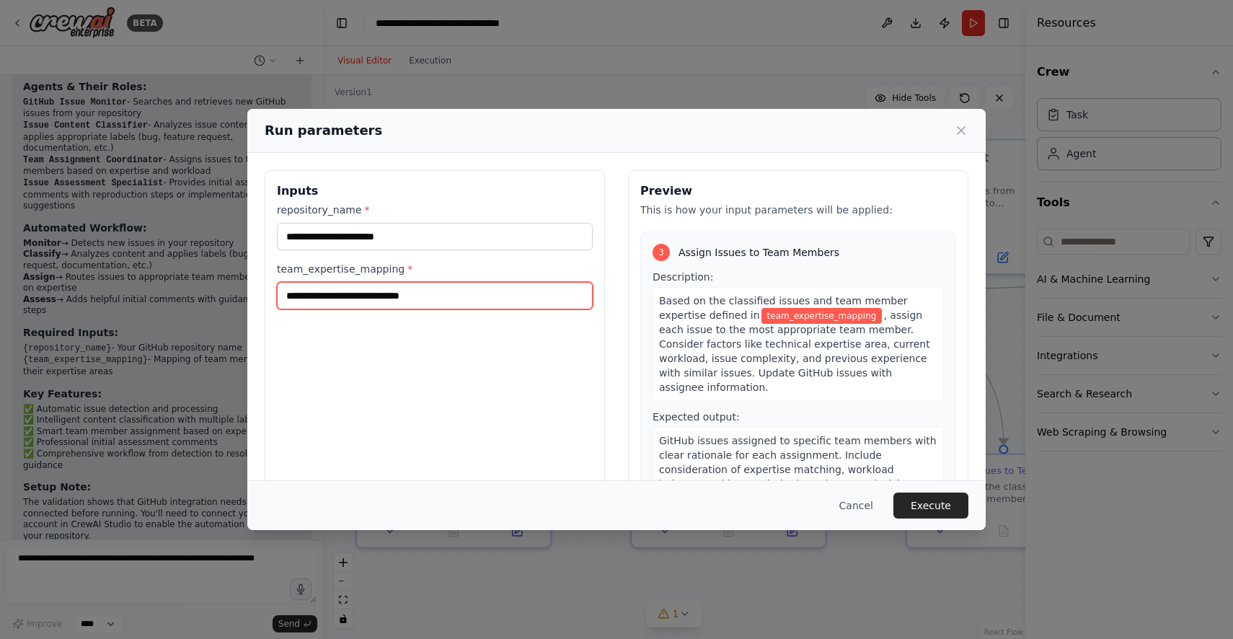
scroll to position [564, 0]
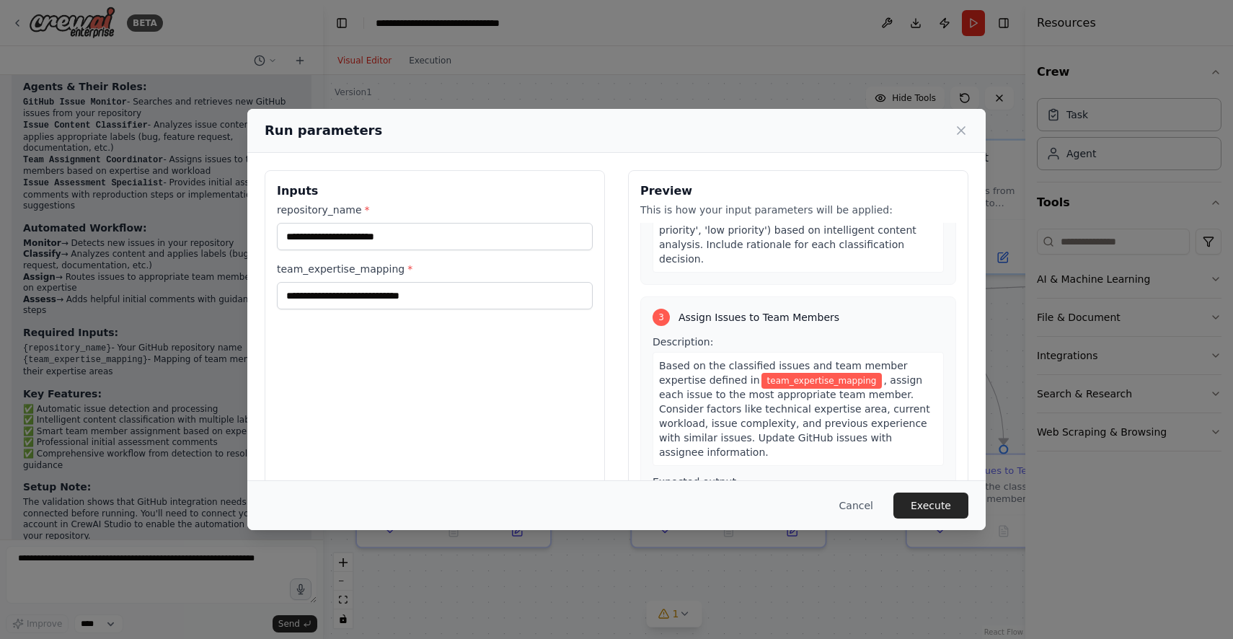
click at [1024, 356] on div "Run parameters Inputs repository_name * team_expertise_mapping * Preview This i…" at bounding box center [616, 319] width 1233 height 639
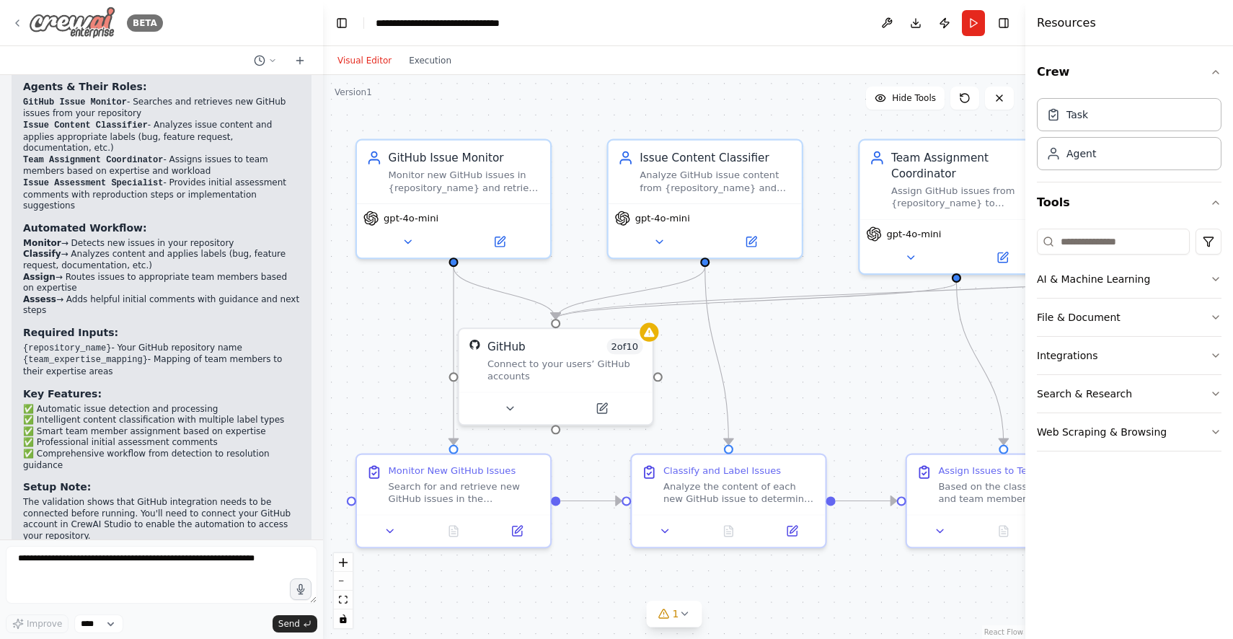
click at [12, 25] on icon at bounding box center [18, 23] width 12 height 12
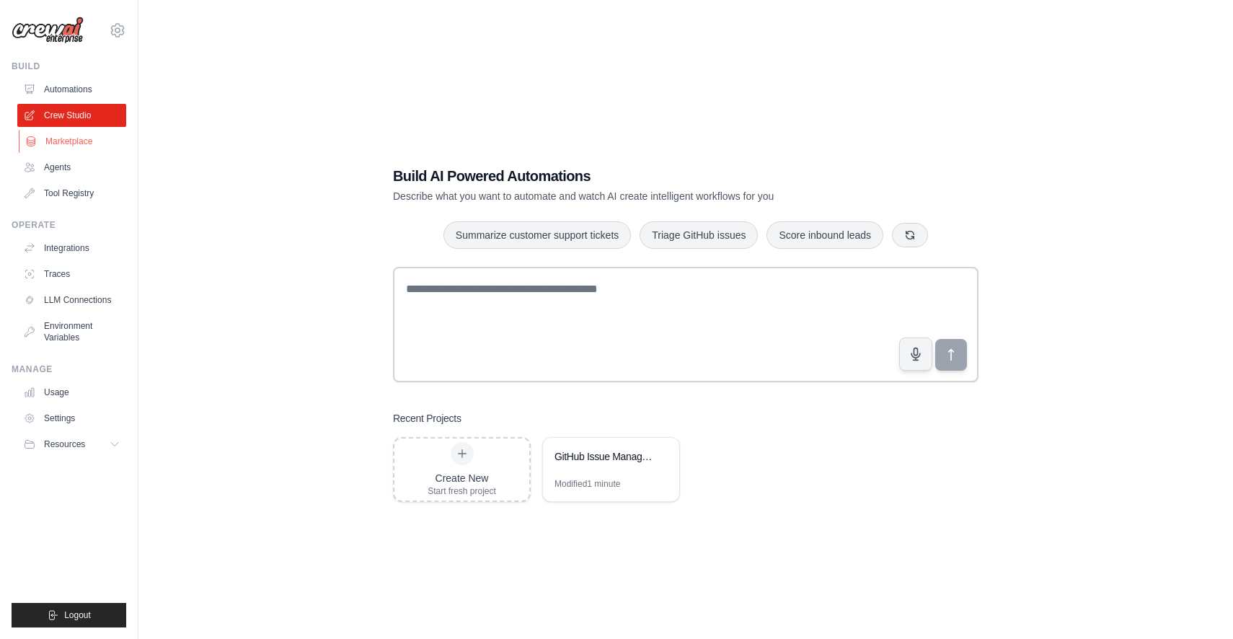
click at [87, 146] on link "Marketplace" at bounding box center [73, 141] width 109 height 23
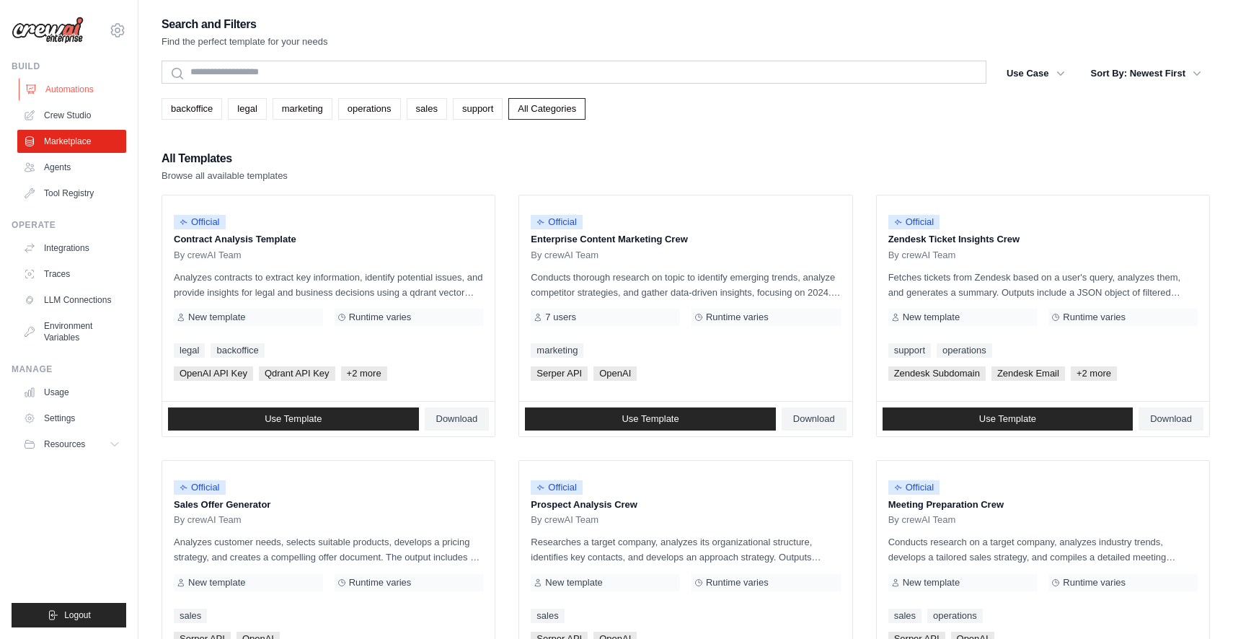
click at [74, 90] on link "Automations" at bounding box center [73, 89] width 109 height 23
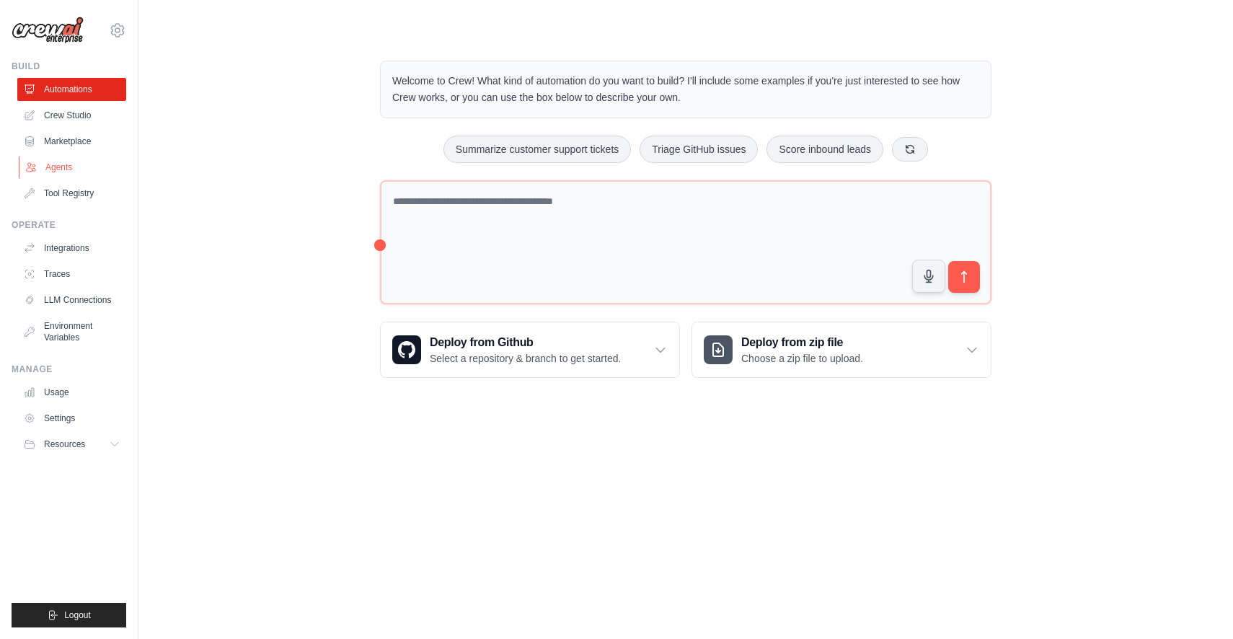
click at [98, 168] on link "Agents" at bounding box center [73, 167] width 109 height 23
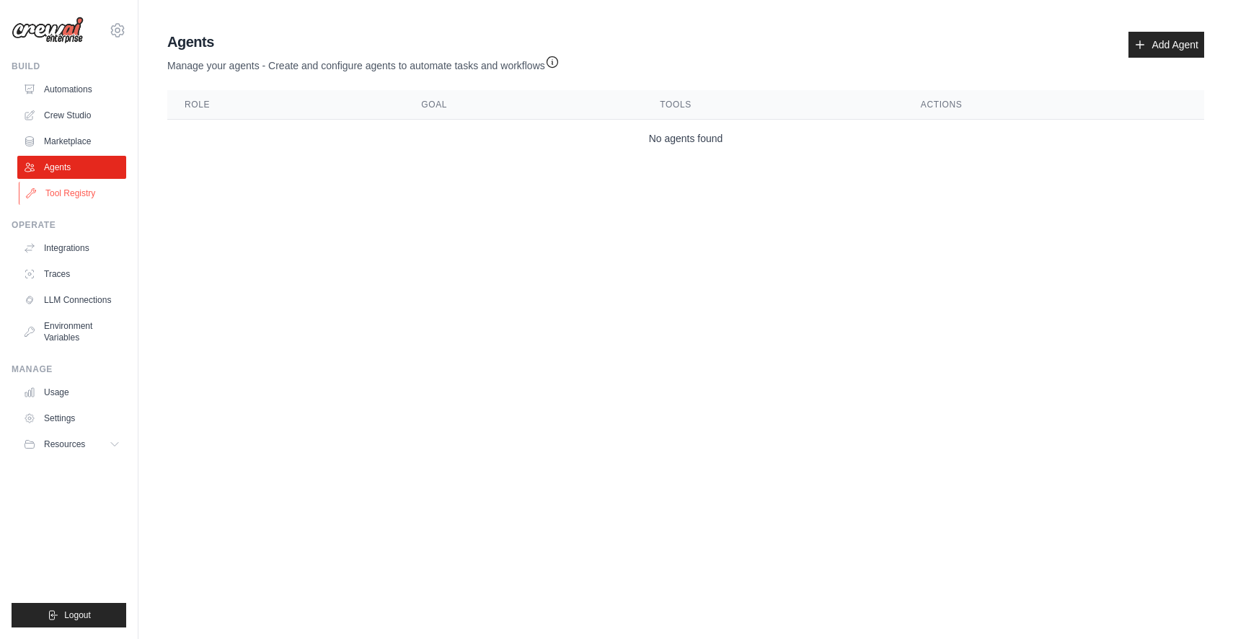
click at [90, 195] on link "Tool Registry" at bounding box center [73, 193] width 109 height 23
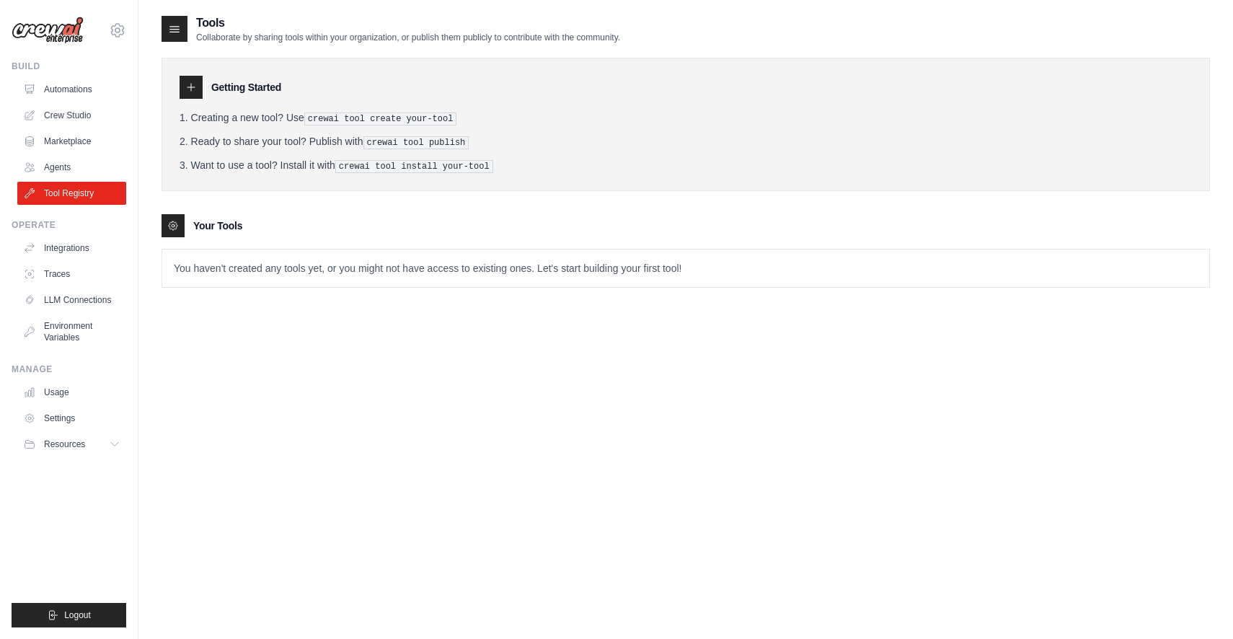
click at [175, 38] on div at bounding box center [174, 29] width 26 height 26
click at [182, 23] on div at bounding box center [174, 29] width 26 height 26
click at [74, 277] on link "Traces" at bounding box center [73, 273] width 109 height 23
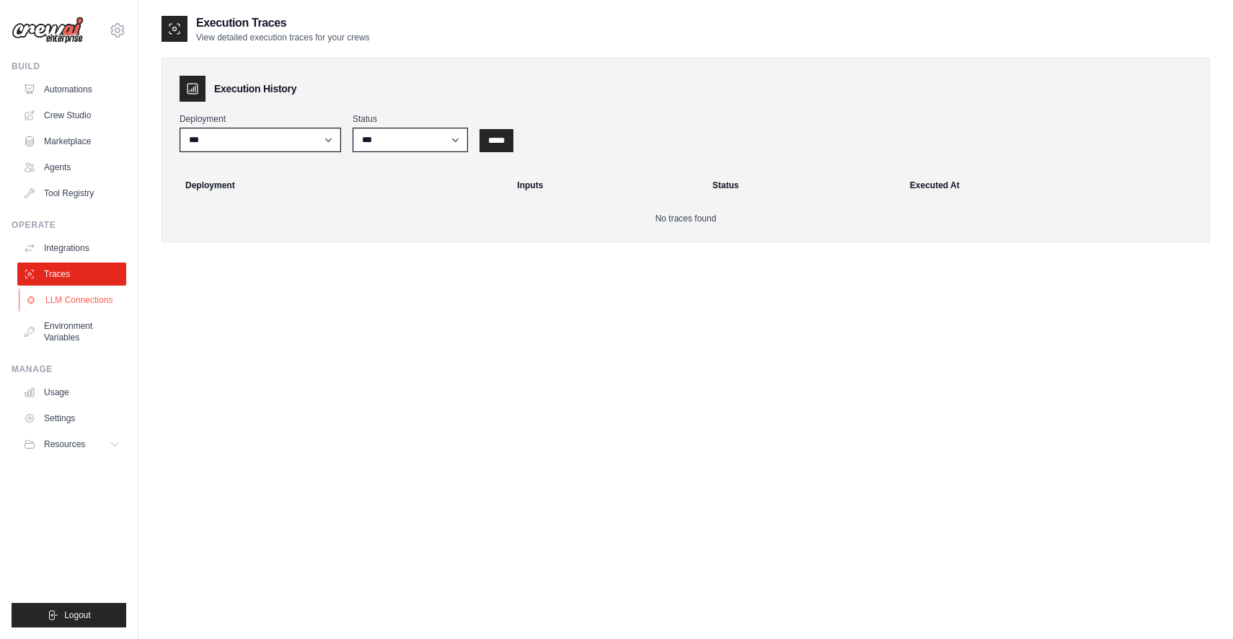
click at [80, 296] on link "LLM Connections" at bounding box center [73, 299] width 109 height 23
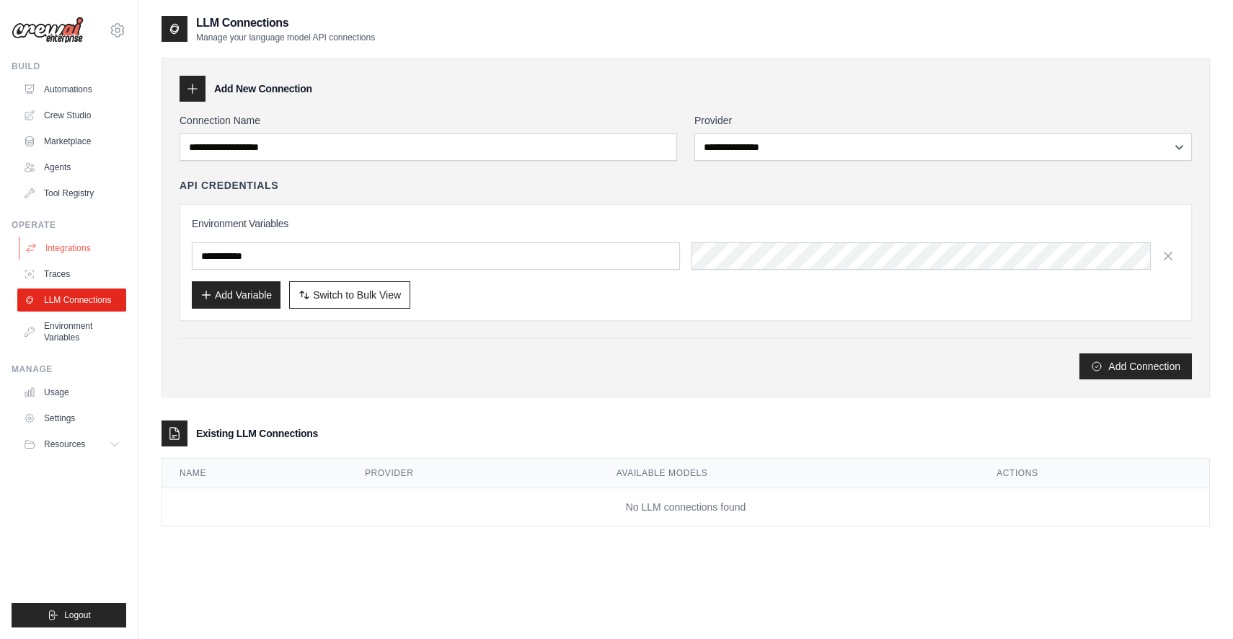
click at [75, 254] on link "Integrations" at bounding box center [73, 247] width 109 height 23
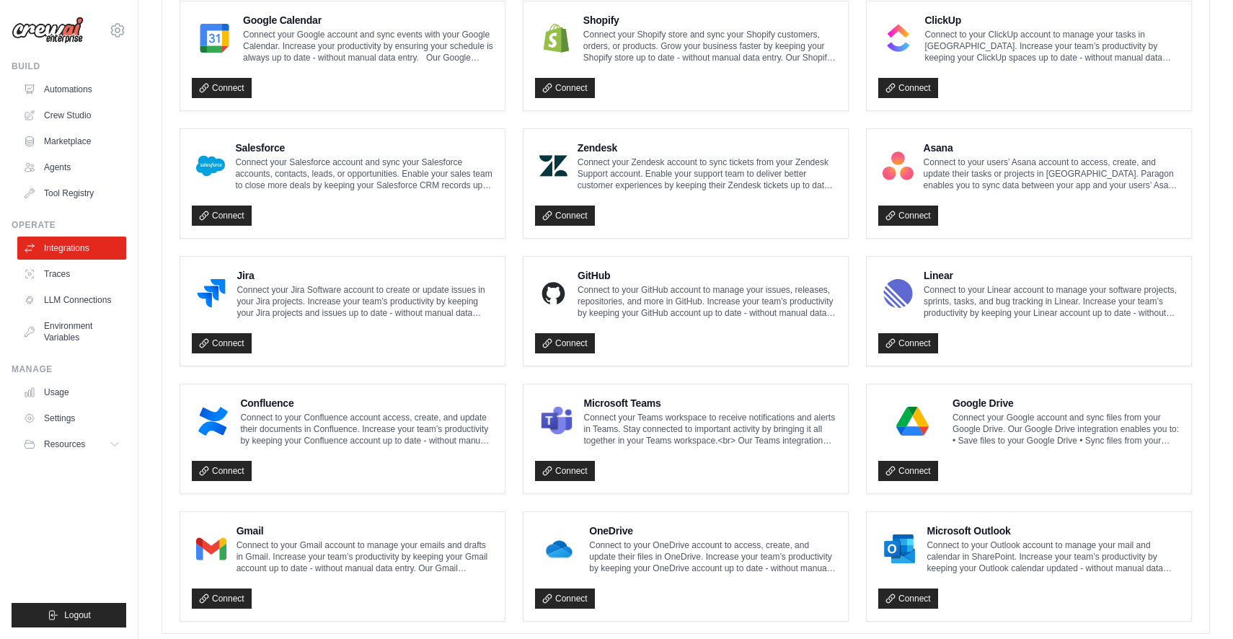
scroll to position [714, 0]
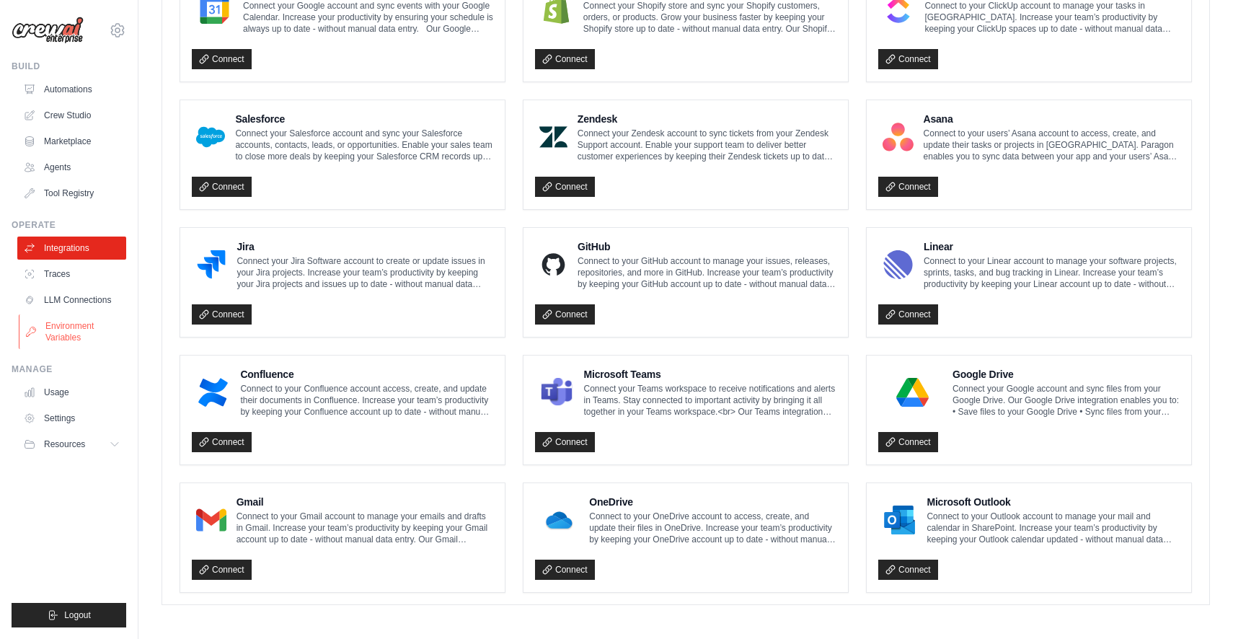
click at [56, 342] on link "Environment Variables" at bounding box center [73, 331] width 109 height 35
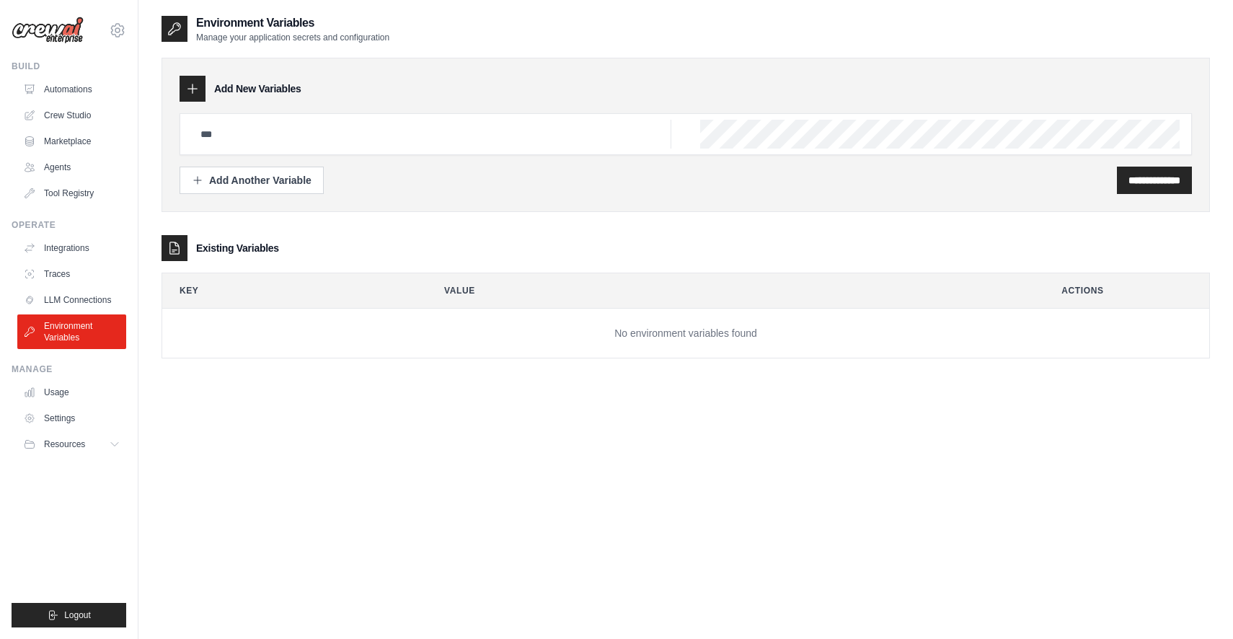
click at [72, 298] on link "LLM Connections" at bounding box center [71, 299] width 109 height 23
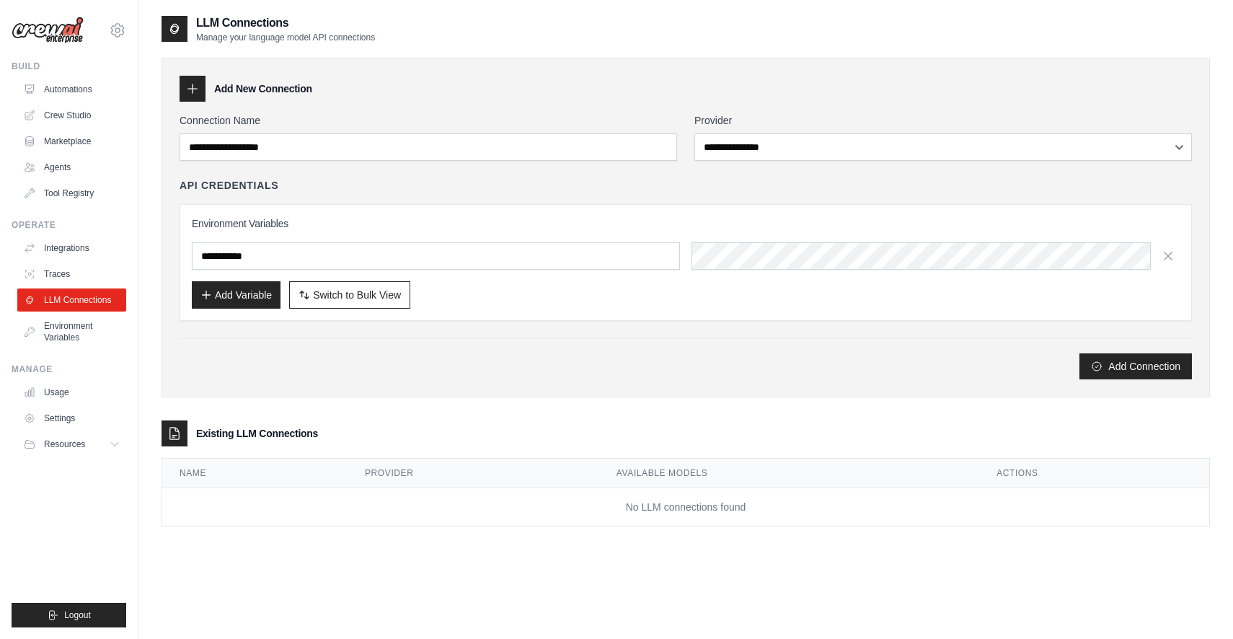
click at [77, 73] on div "Build Automations Crew Studio Marketplace Agents" at bounding box center [69, 133] width 115 height 144
click at [77, 87] on link "Automations" at bounding box center [73, 89] width 109 height 23
